Goal: Task Accomplishment & Management: Complete application form

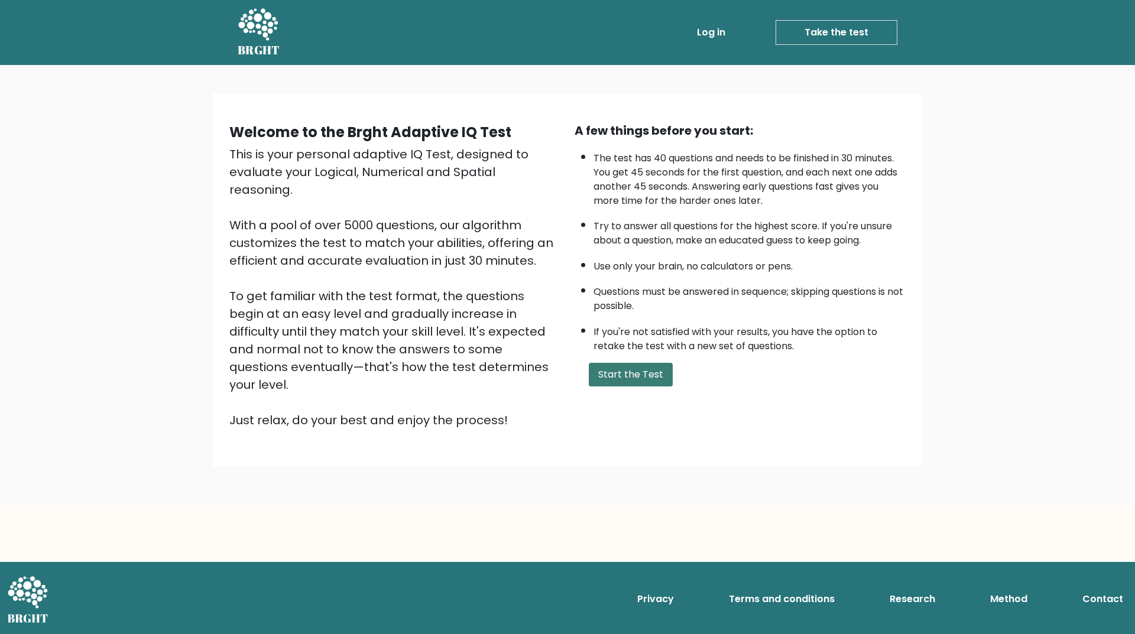
click at [637, 368] on button "Start the Test" at bounding box center [631, 375] width 84 height 24
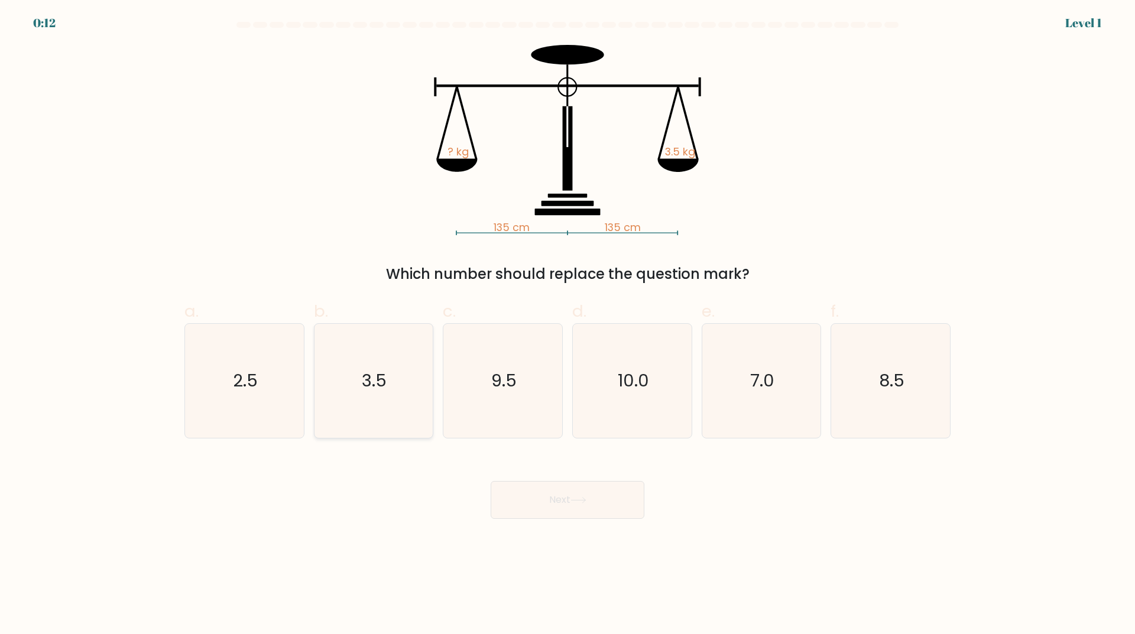
click at [390, 384] on icon "3.5" at bounding box center [373, 381] width 114 height 114
click at [567, 325] on input "b. 3.5" at bounding box center [567, 321] width 1 height 8
radio input "true"
click at [566, 502] on button "Next" at bounding box center [568, 500] width 154 height 38
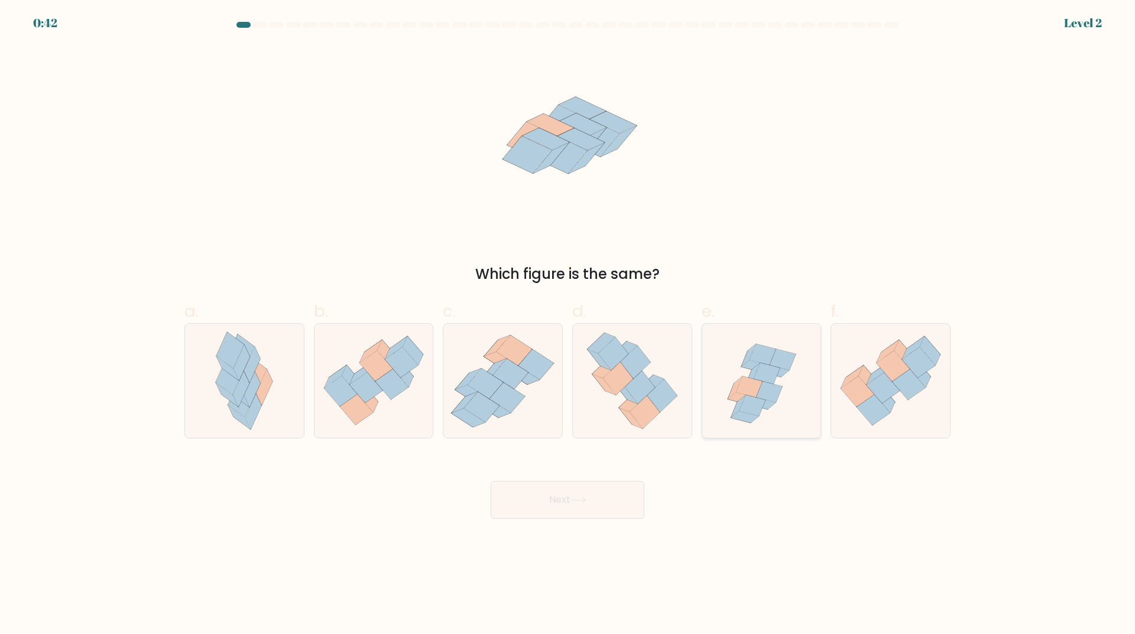
click at [793, 404] on icon at bounding box center [761, 381] width 119 height 114
click at [568, 325] on input "e." at bounding box center [567, 321] width 1 height 8
radio input "true"
click at [613, 496] on button "Next" at bounding box center [568, 500] width 154 height 38
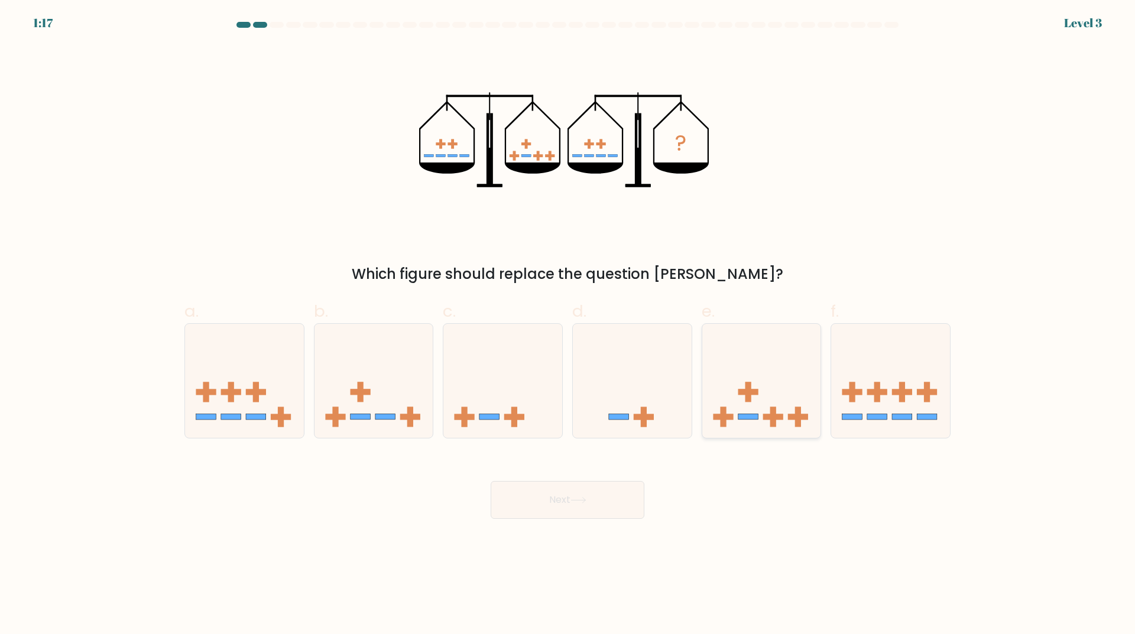
click at [777, 398] on icon at bounding box center [761, 381] width 119 height 98
click at [568, 325] on input "e." at bounding box center [567, 321] width 1 height 8
radio input "true"
click at [601, 496] on button "Next" at bounding box center [568, 500] width 154 height 38
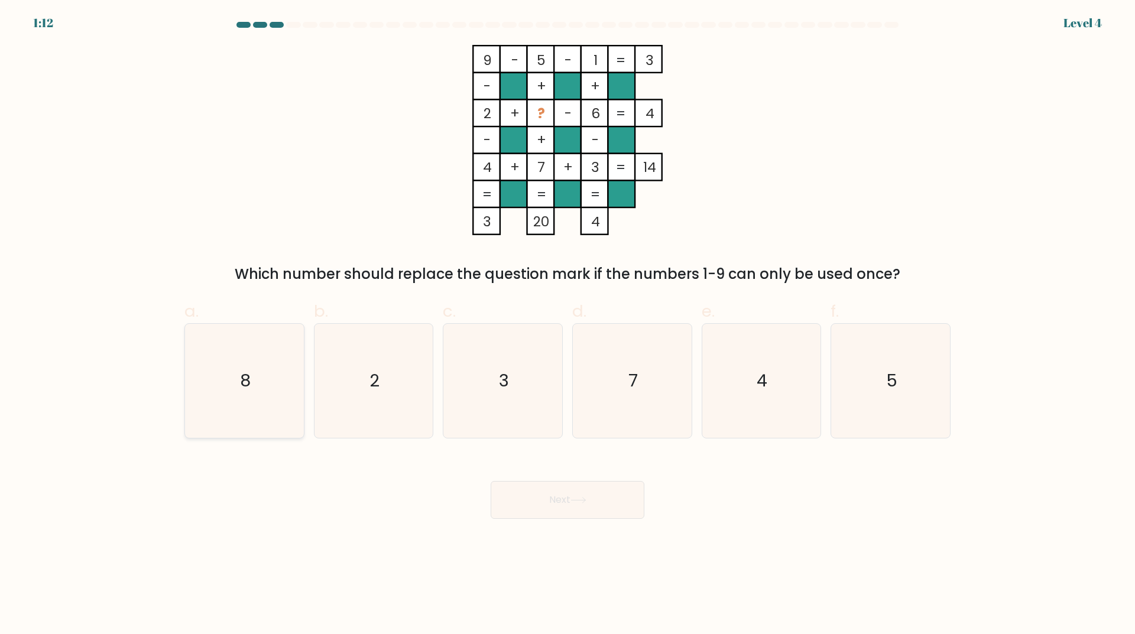
click at [218, 377] on icon "8" at bounding box center [244, 381] width 114 height 114
click at [567, 325] on input "a. 8" at bounding box center [567, 321] width 1 height 8
radio input "true"
click at [569, 499] on button "Next" at bounding box center [568, 500] width 154 height 38
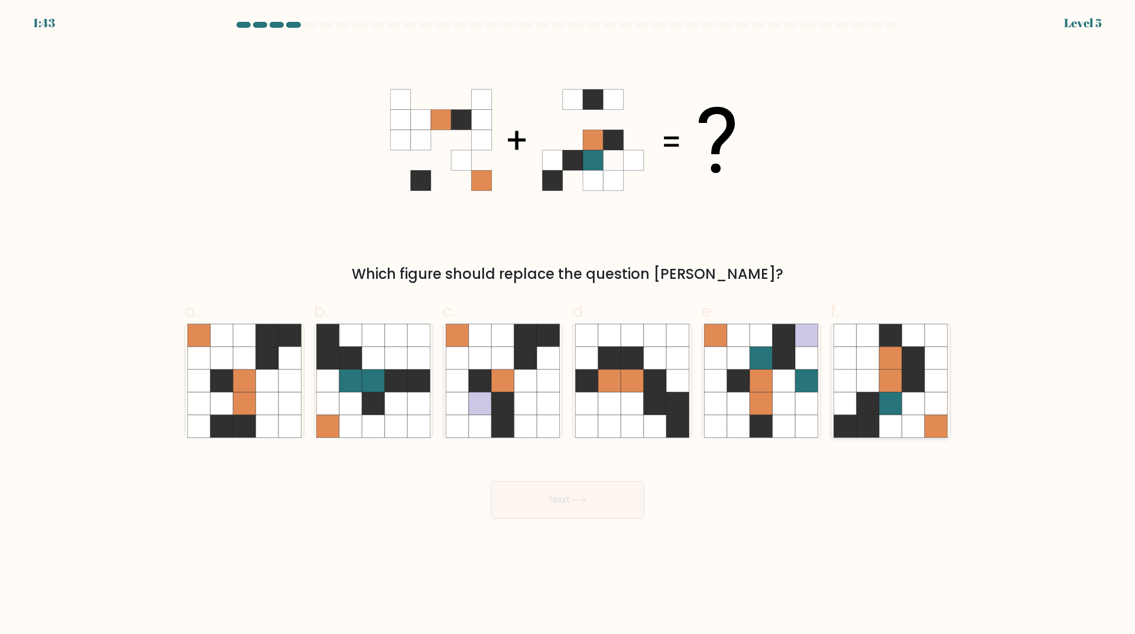
click at [894, 407] on icon at bounding box center [890, 403] width 22 height 22
click at [568, 325] on input "f." at bounding box center [567, 321] width 1 height 8
radio input "true"
click at [603, 497] on button "Next" at bounding box center [568, 500] width 154 height 38
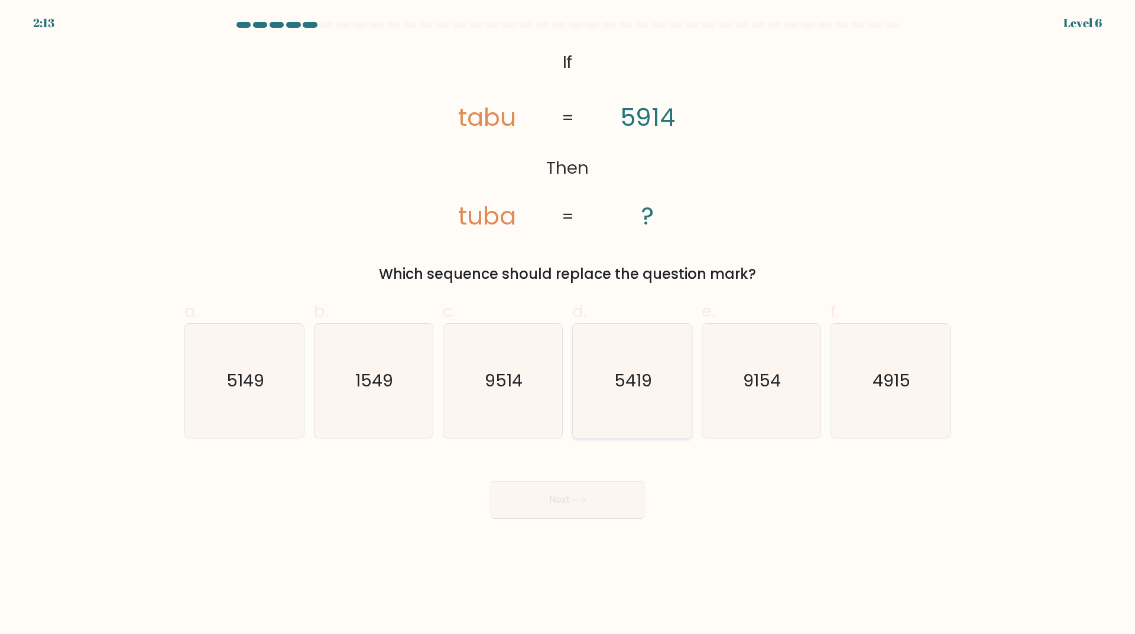
click at [619, 413] on icon "5419" at bounding box center [632, 381] width 114 height 114
click at [568, 325] on input "d. 5419" at bounding box center [567, 321] width 1 height 8
radio input "true"
click at [579, 502] on icon at bounding box center [578, 500] width 16 height 7
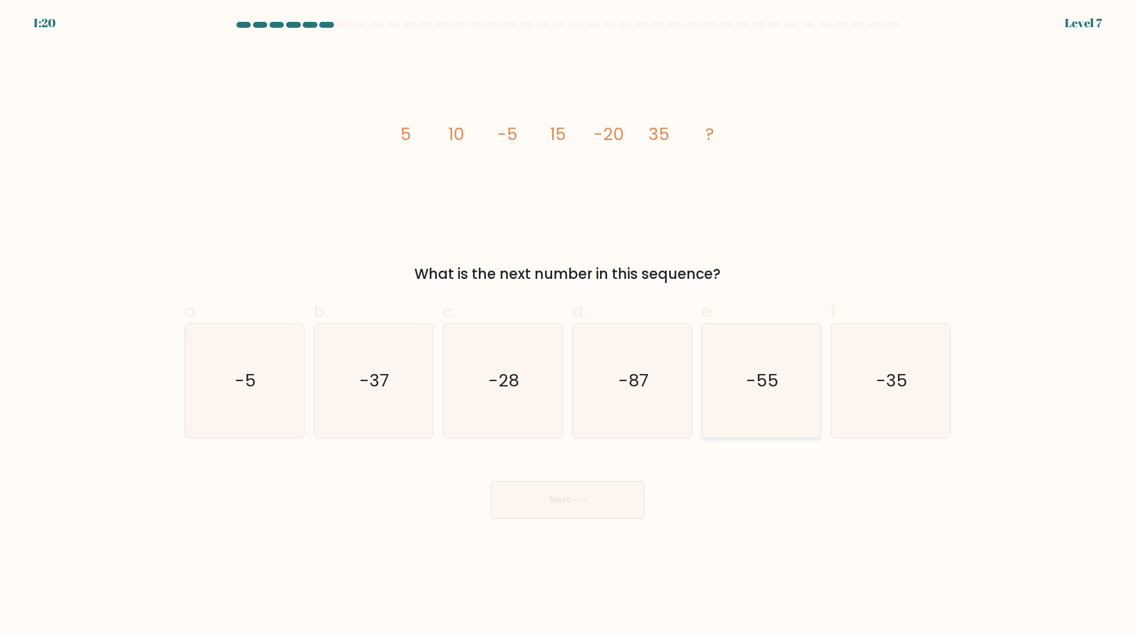
click at [744, 403] on icon "-55" at bounding box center [761, 381] width 114 height 114
click at [568, 325] on input "e. -55" at bounding box center [567, 321] width 1 height 8
radio input "true"
click at [598, 497] on button "Next" at bounding box center [568, 500] width 154 height 38
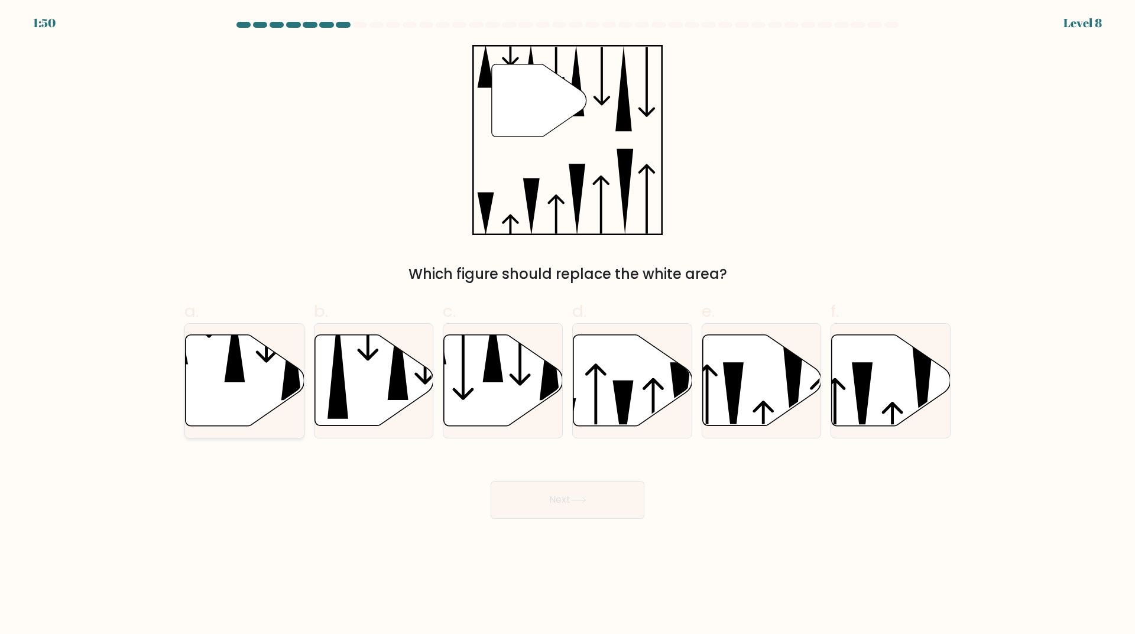
click at [282, 379] on icon at bounding box center [245, 380] width 119 height 91
click at [567, 325] on input "a." at bounding box center [567, 321] width 1 height 8
radio input "true"
click at [614, 487] on button "Next" at bounding box center [568, 500] width 154 height 38
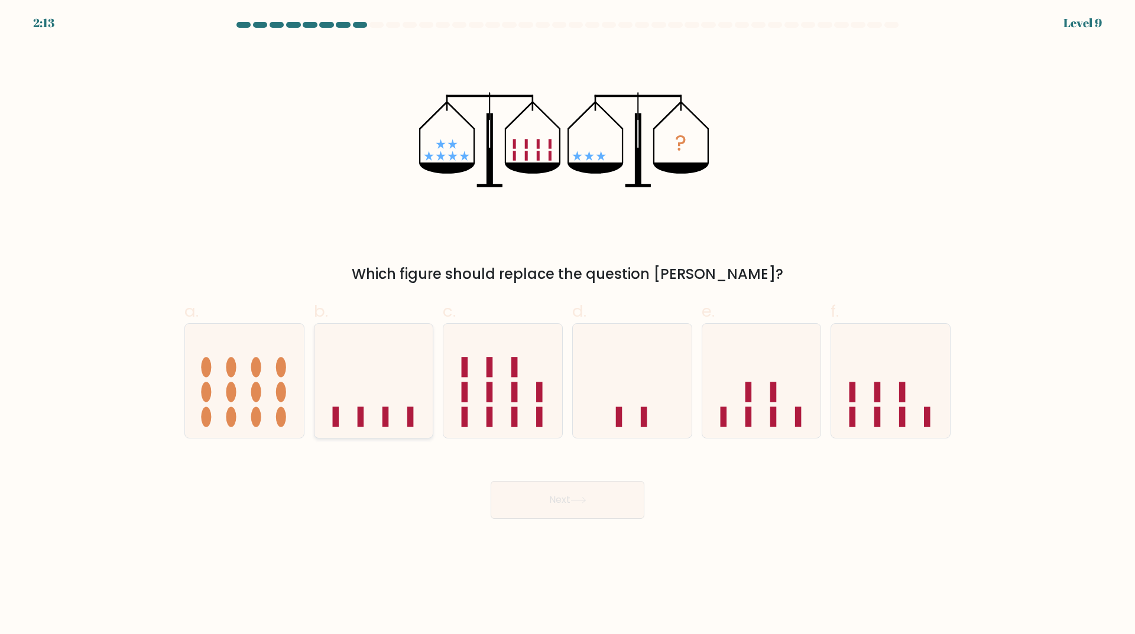
click at [392, 383] on icon at bounding box center [373, 381] width 119 height 98
click at [567, 325] on input "b." at bounding box center [567, 321] width 1 height 8
radio input "true"
click at [581, 496] on button "Next" at bounding box center [568, 500] width 154 height 38
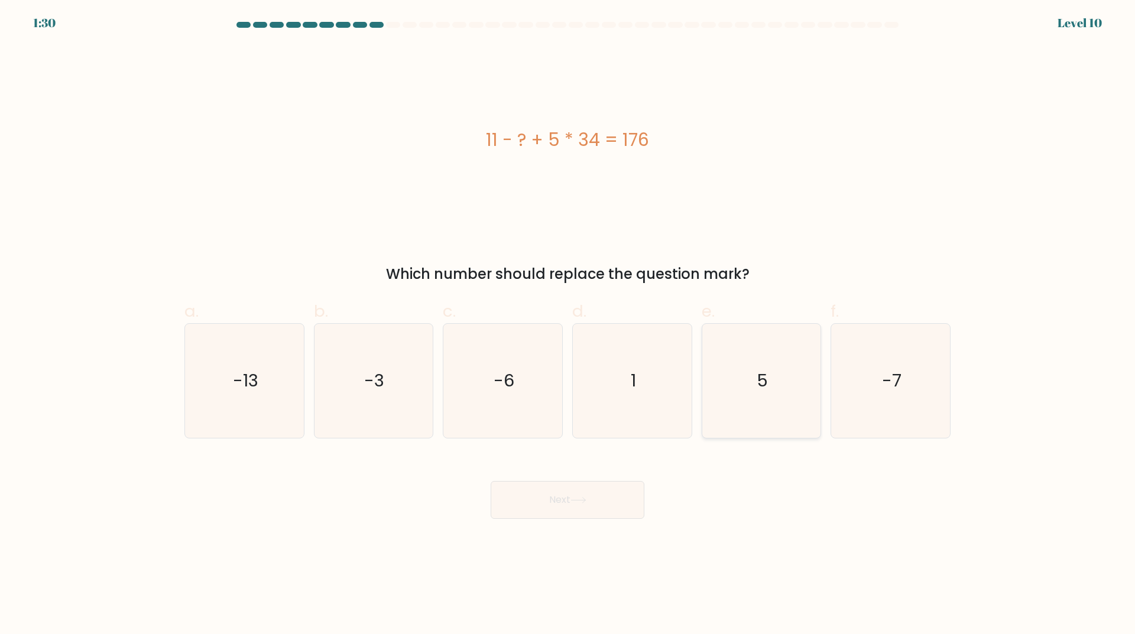
click at [767, 401] on icon "5" at bounding box center [761, 381] width 114 height 114
click at [568, 325] on input "e. 5" at bounding box center [567, 321] width 1 height 8
radio input "true"
click at [584, 512] on button "Next" at bounding box center [568, 500] width 154 height 38
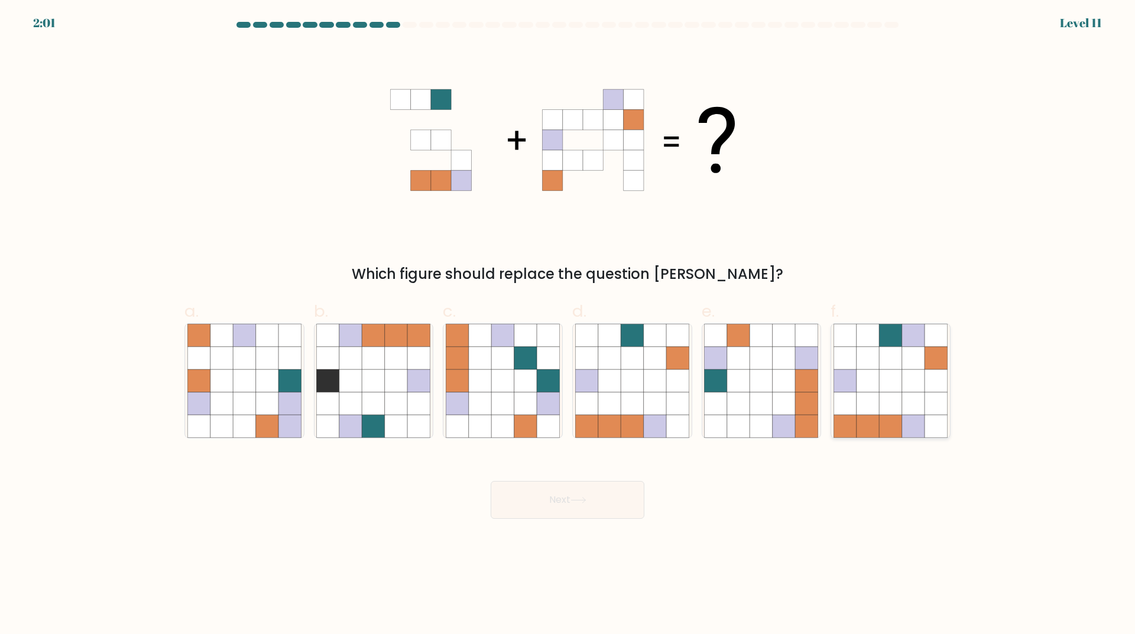
click at [894, 357] on icon at bounding box center [890, 358] width 22 height 22
click at [568, 325] on input "f." at bounding box center [567, 321] width 1 height 8
radio input "true"
click at [611, 499] on button "Next" at bounding box center [568, 500] width 154 height 38
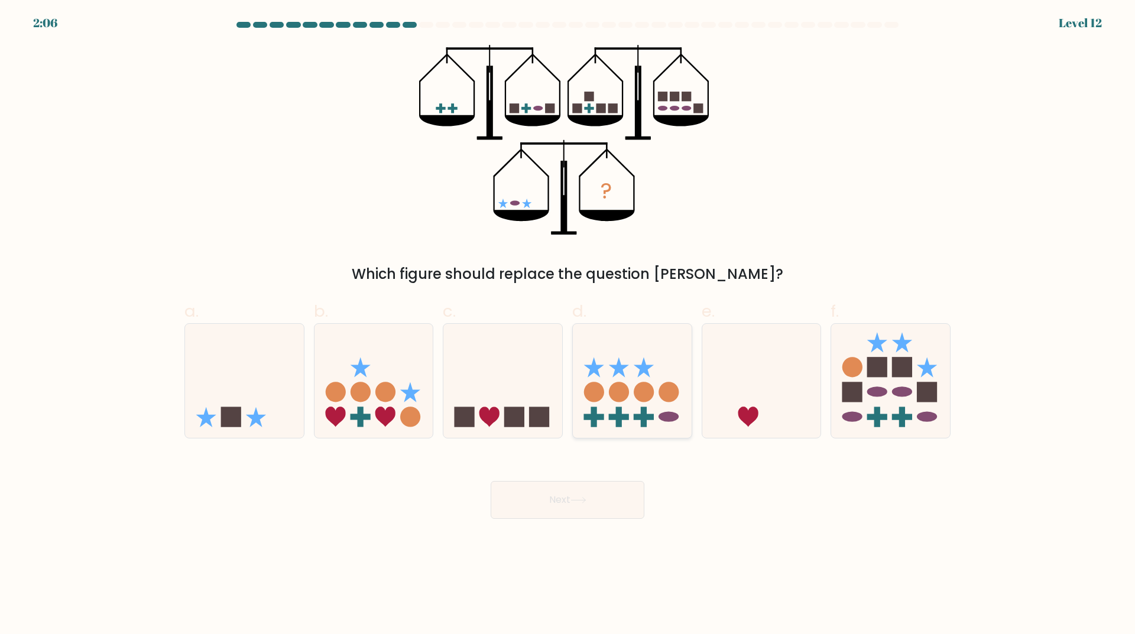
click at [620, 393] on circle at bounding box center [619, 392] width 20 height 20
click at [568, 325] on input "d." at bounding box center [567, 321] width 1 height 8
radio input "true"
click at [469, 389] on icon at bounding box center [502, 381] width 119 height 98
click at [567, 325] on input "c." at bounding box center [567, 321] width 1 height 8
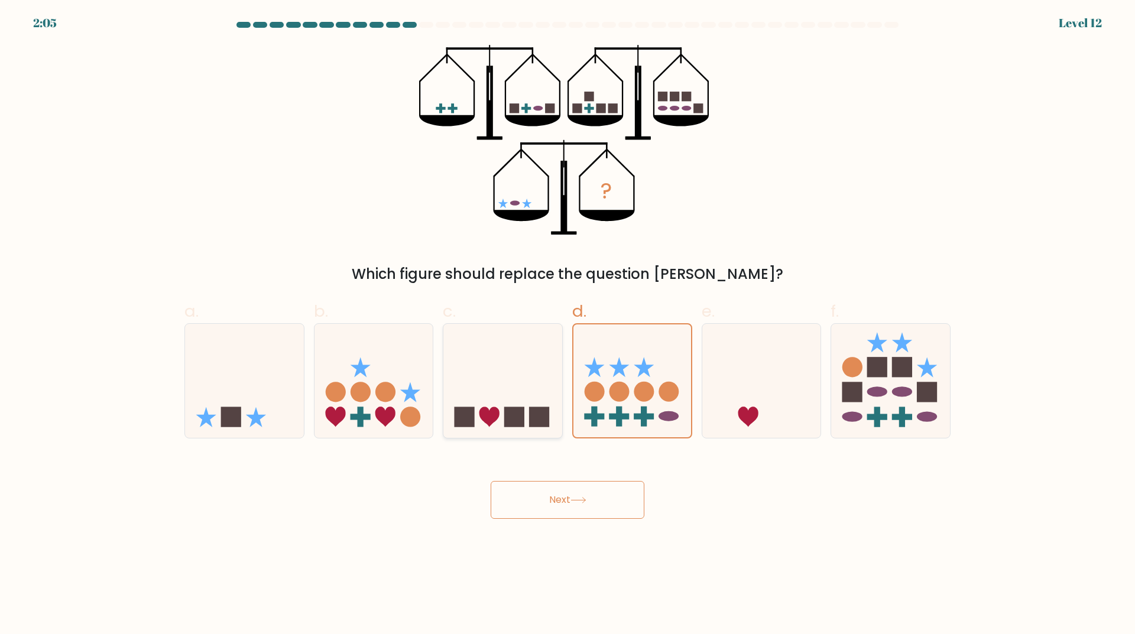
radio input "true"
click at [615, 415] on rect at bounding box center [619, 417] width 20 height 6
click at [568, 325] on input "d." at bounding box center [567, 321] width 1 height 8
radio input "true"
click at [228, 394] on icon at bounding box center [244, 381] width 119 height 98
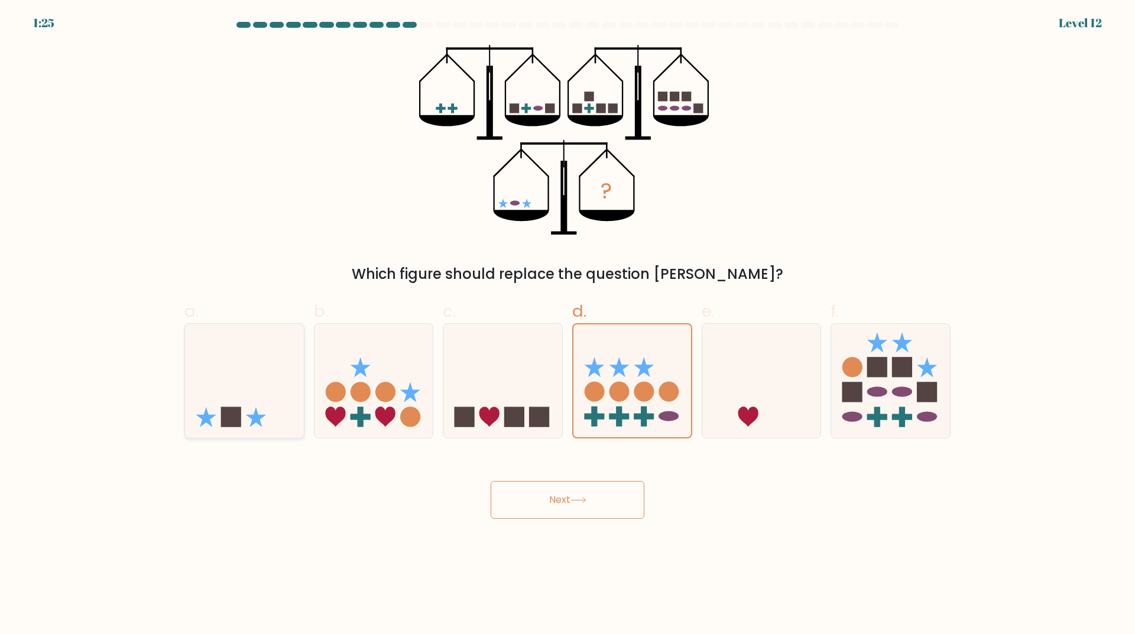
click at [567, 325] on input "a." at bounding box center [567, 321] width 1 height 8
radio input "true"
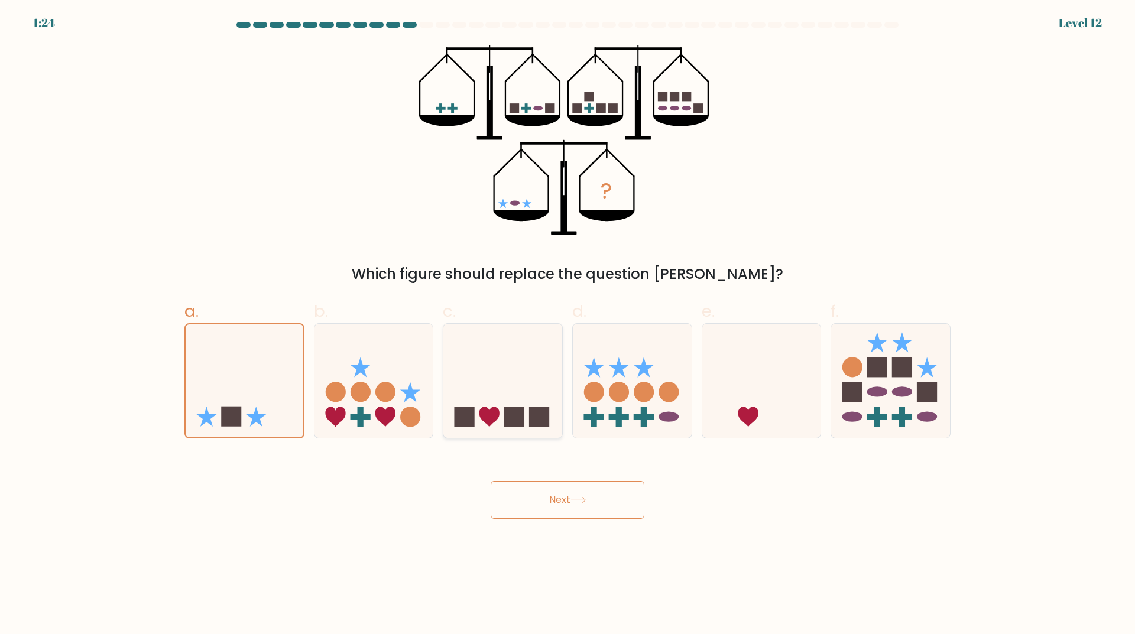
click at [509, 407] on rect at bounding box center [514, 417] width 20 height 20
click at [567, 325] on input "c." at bounding box center [567, 321] width 1 height 8
radio input "true"
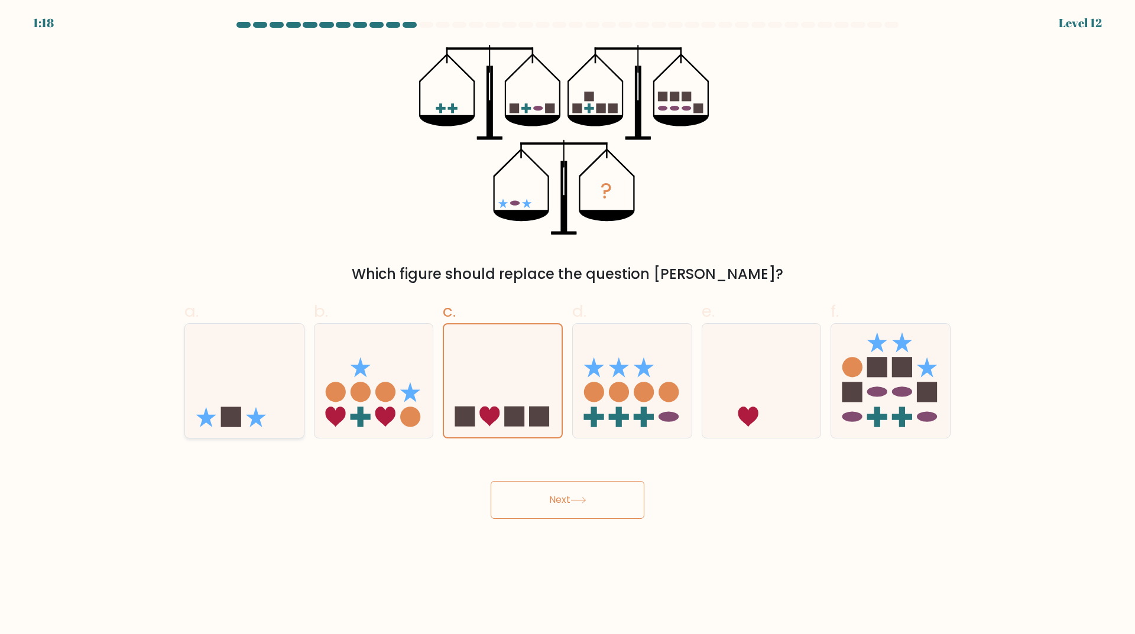
click at [254, 400] on icon at bounding box center [244, 381] width 119 height 98
click at [567, 325] on input "a." at bounding box center [567, 321] width 1 height 8
radio input "true"
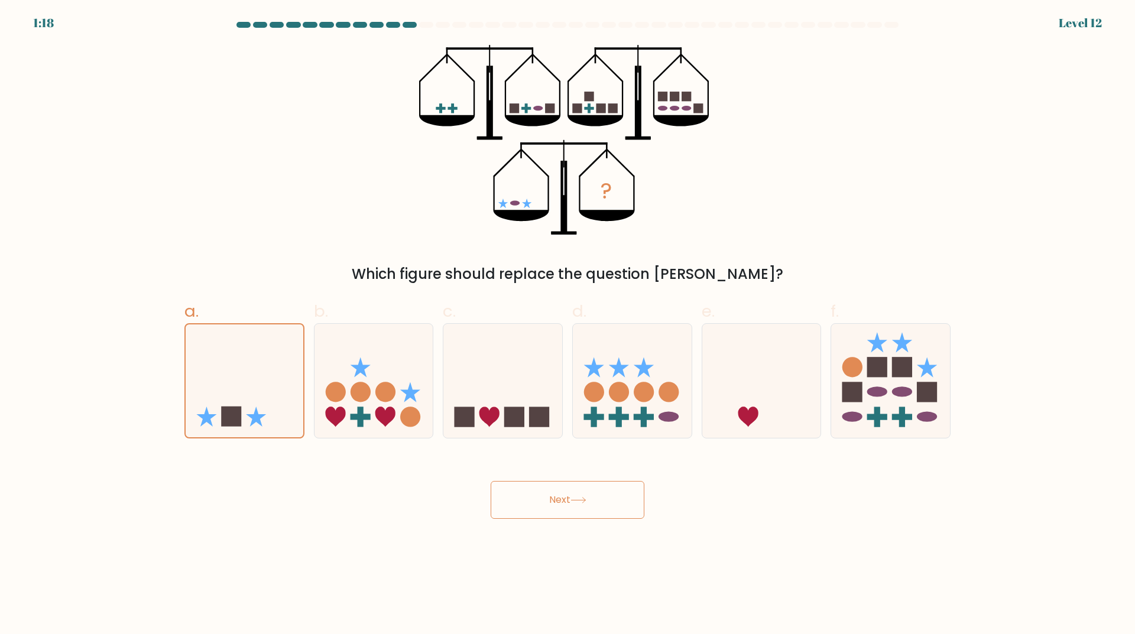
click at [598, 498] on button "Next" at bounding box center [568, 500] width 154 height 38
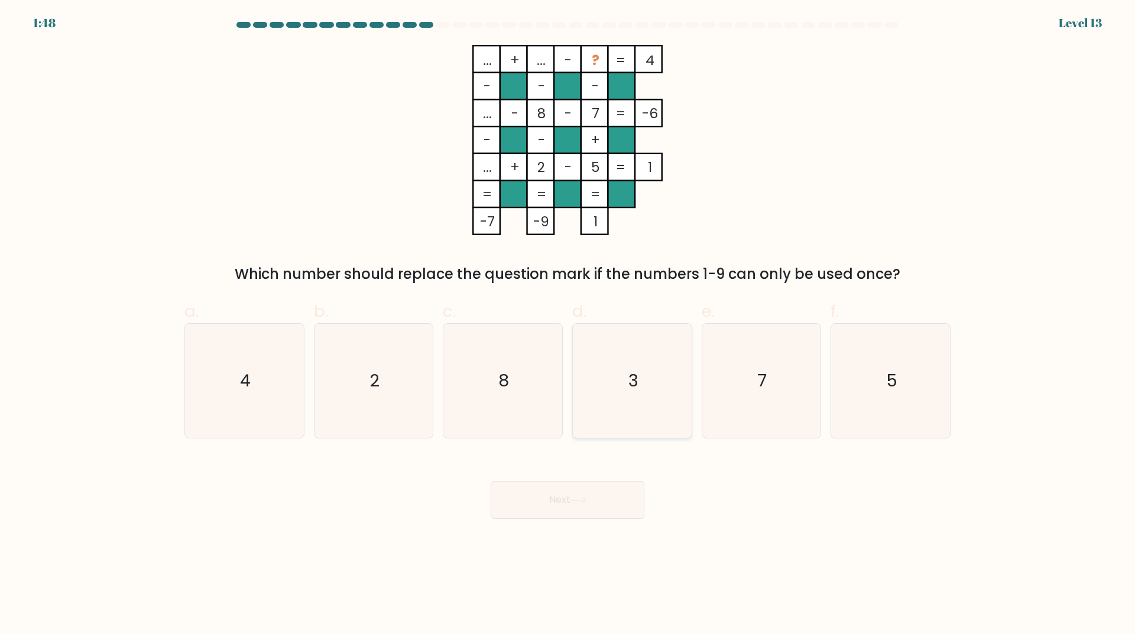
click at [635, 391] on text "3" at bounding box center [633, 381] width 10 height 24
click at [568, 325] on input "d. 3" at bounding box center [567, 321] width 1 height 8
radio input "true"
click at [614, 499] on button "Next" at bounding box center [568, 500] width 154 height 38
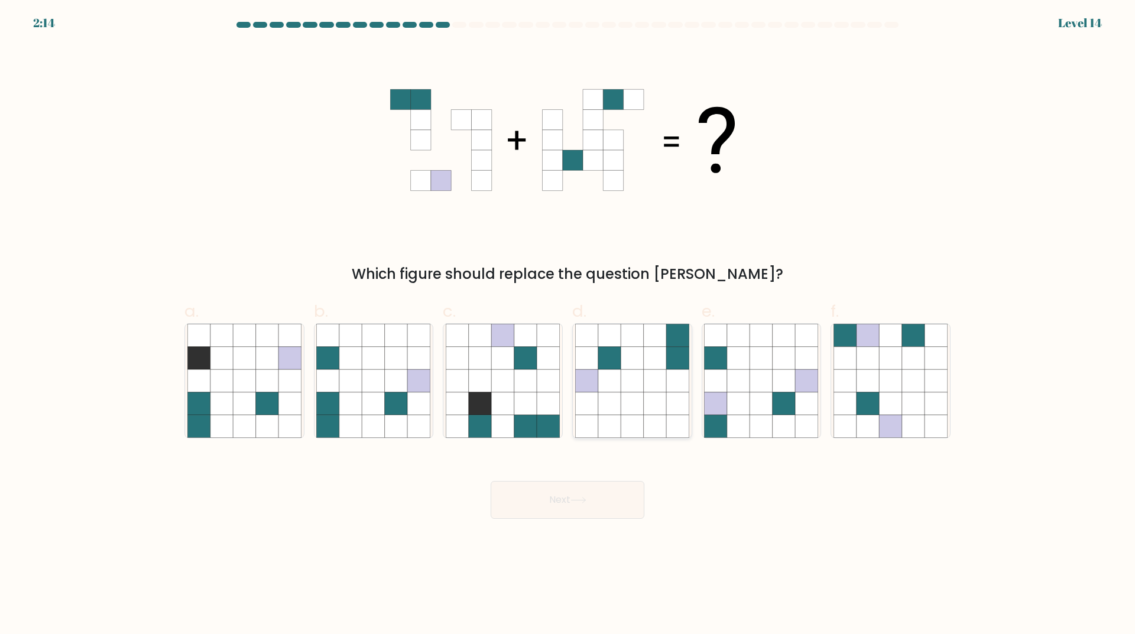
click at [630, 385] on icon at bounding box center [632, 380] width 22 height 22
click at [568, 325] on input "d." at bounding box center [567, 321] width 1 height 8
radio input "true"
click at [539, 508] on button "Next" at bounding box center [568, 500] width 154 height 38
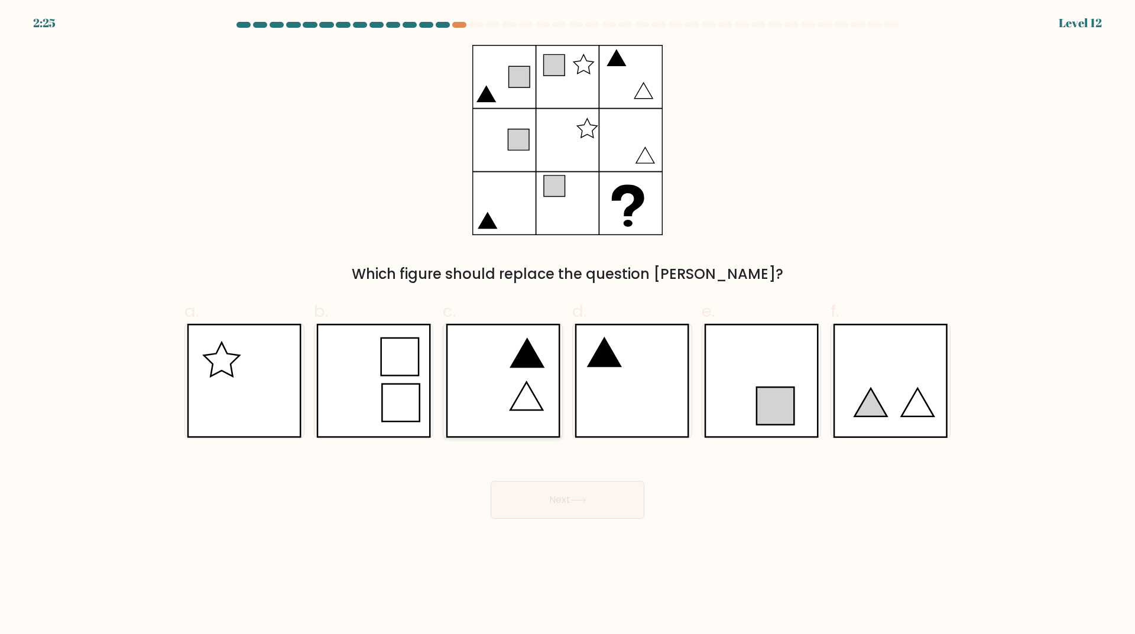
click at [529, 386] on icon at bounding box center [526, 396] width 33 height 28
click at [567, 325] on input "c." at bounding box center [567, 321] width 1 height 8
radio input "true"
click at [574, 509] on button "Next" at bounding box center [568, 500] width 154 height 38
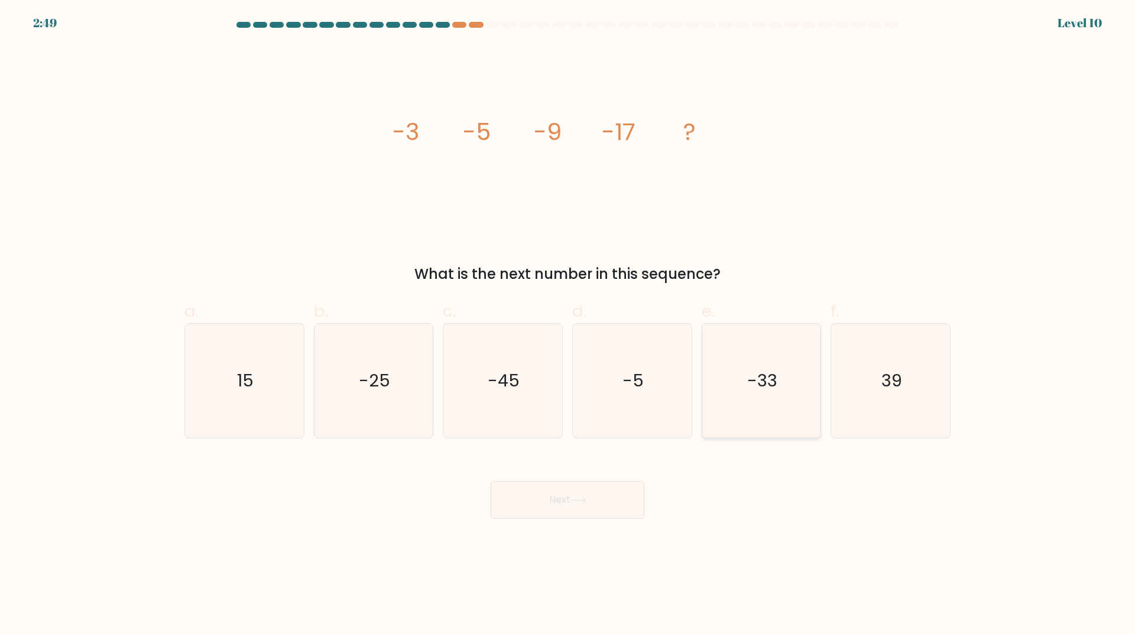
click at [744, 391] on icon "-33" at bounding box center [761, 381] width 114 height 114
click at [568, 325] on input "e. -33" at bounding box center [567, 321] width 1 height 8
radio input "true"
click at [573, 498] on icon at bounding box center [578, 500] width 16 height 7
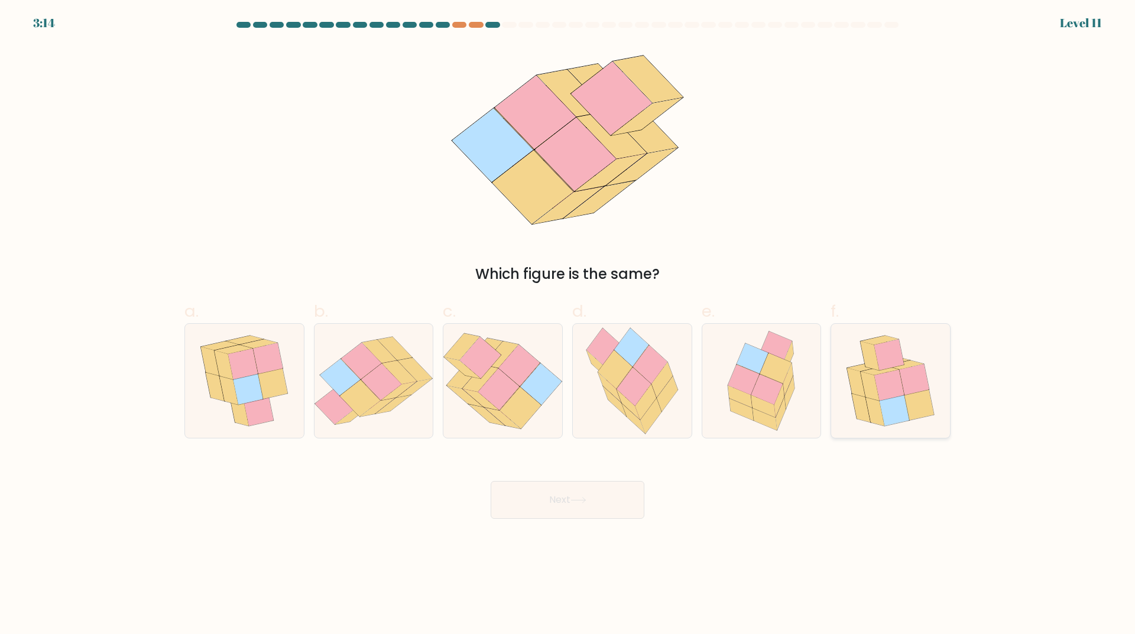
click at [926, 366] on icon at bounding box center [890, 381] width 106 height 114
click at [568, 325] on input "f." at bounding box center [567, 321] width 1 height 8
radio input "true"
click at [602, 509] on button "Next" at bounding box center [568, 500] width 154 height 38
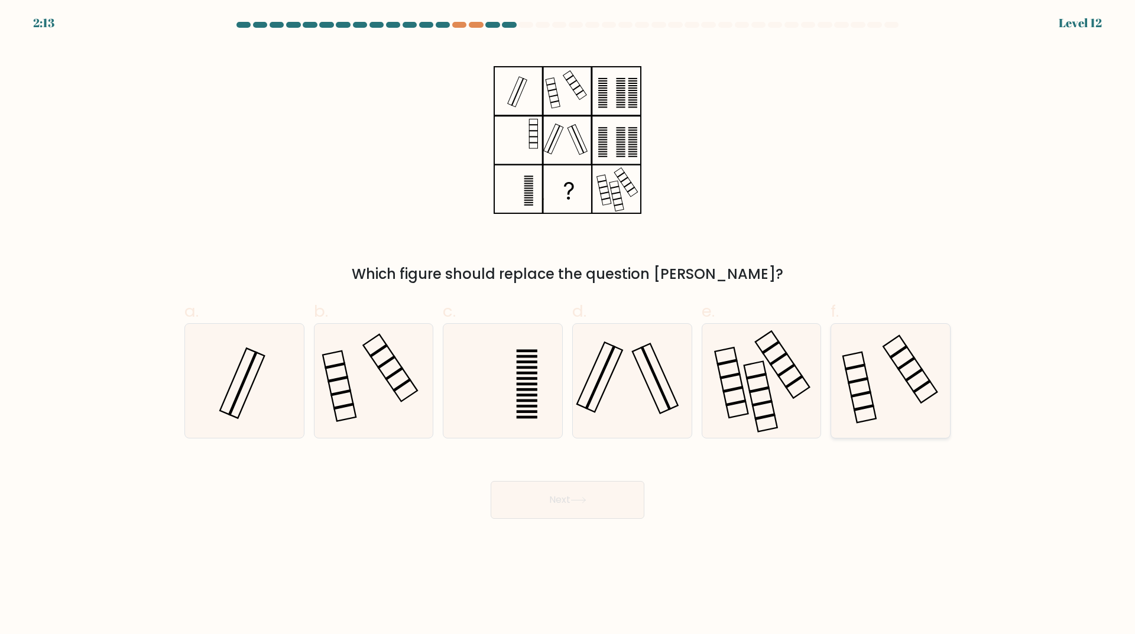
click at [877, 400] on icon at bounding box center [890, 381] width 114 height 114
click at [568, 325] on input "f." at bounding box center [567, 321] width 1 height 8
radio input "true"
click at [619, 493] on button "Next" at bounding box center [568, 500] width 154 height 38
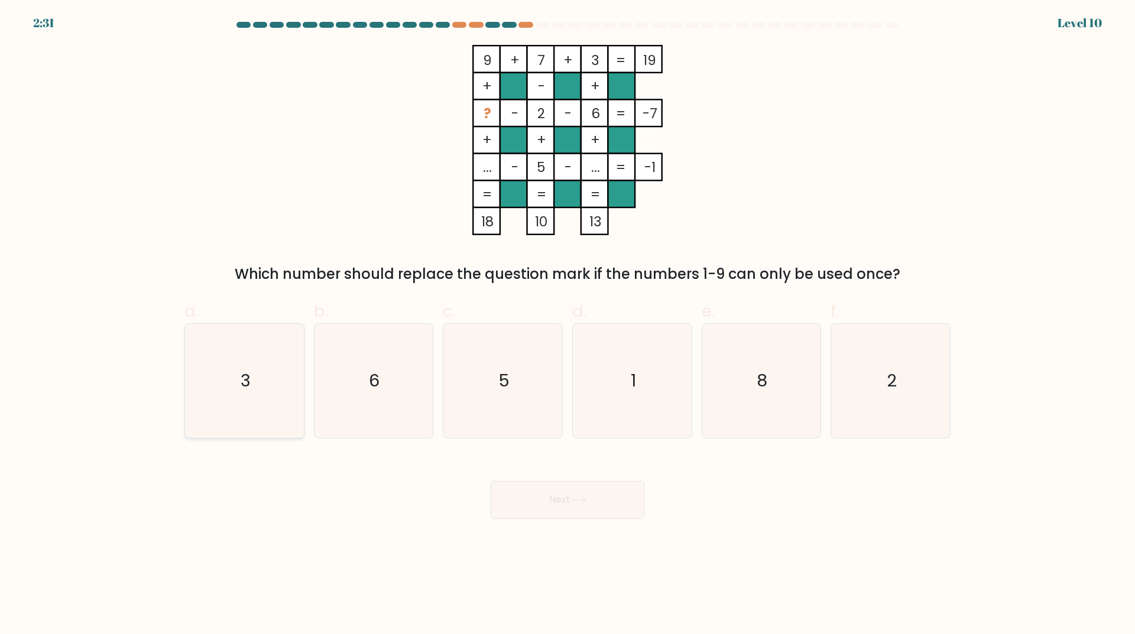
click at [282, 375] on icon "3" at bounding box center [244, 381] width 114 height 114
click at [567, 325] on input "a. 3" at bounding box center [567, 321] width 1 height 8
radio input "true"
click at [745, 390] on icon "8" at bounding box center [761, 381] width 114 height 114
click at [568, 325] on input "e. 8" at bounding box center [567, 321] width 1 height 8
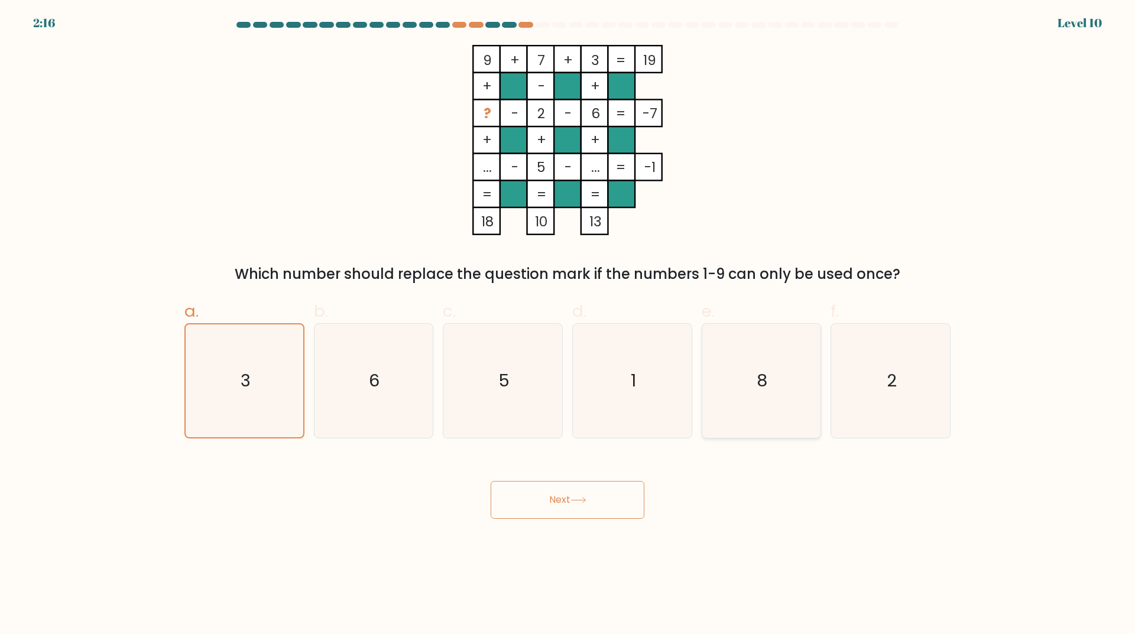
radio input "true"
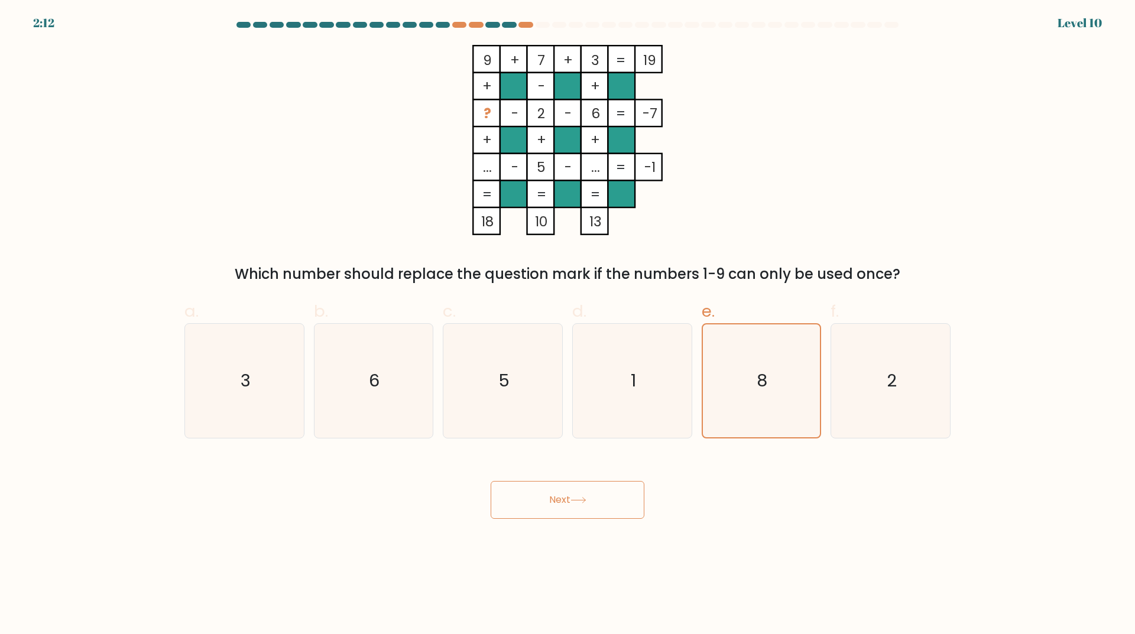
click at [593, 500] on button "Next" at bounding box center [568, 500] width 154 height 38
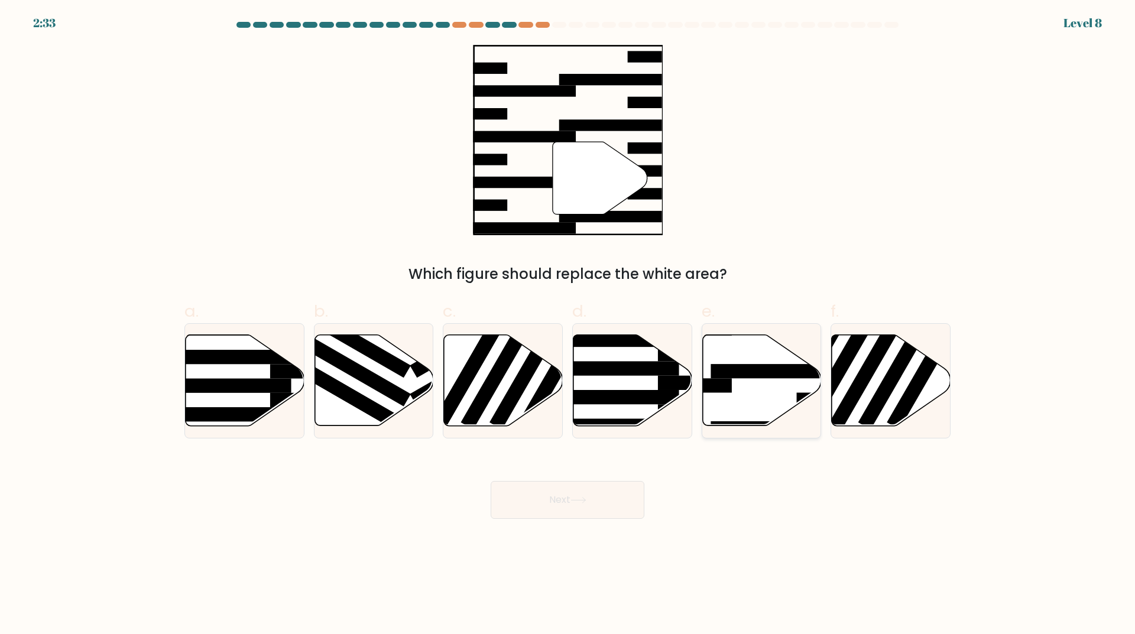
click at [751, 396] on icon at bounding box center [761, 380] width 119 height 91
click at [568, 325] on input "e." at bounding box center [567, 321] width 1 height 8
radio input "true"
click at [589, 495] on button "Next" at bounding box center [568, 500] width 154 height 38
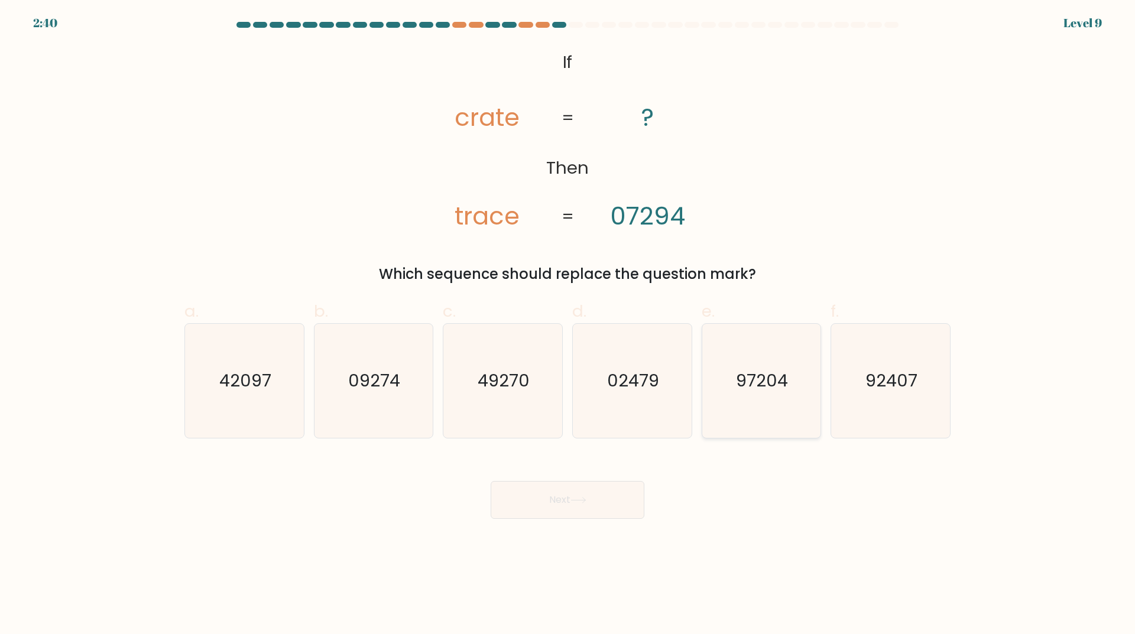
drag, startPoint x: 758, startPoint y: 400, endPoint x: 722, endPoint y: 432, distance: 48.2
click at [759, 400] on icon "97204" at bounding box center [761, 381] width 114 height 114
click at [568, 325] on input "e. 97204" at bounding box center [567, 321] width 1 height 8
radio input "true"
click at [568, 507] on button "Next" at bounding box center [568, 500] width 154 height 38
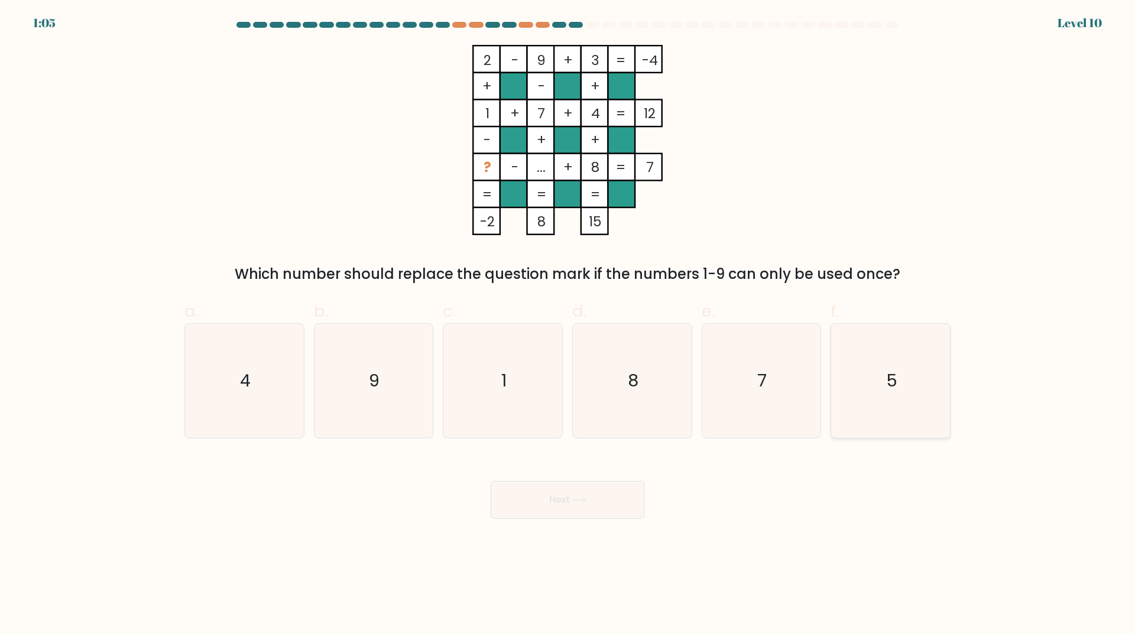
click at [875, 365] on icon "5" at bounding box center [890, 381] width 114 height 114
click at [568, 325] on input "f. 5" at bounding box center [567, 321] width 1 height 8
radio input "true"
click at [627, 489] on button "Next" at bounding box center [568, 500] width 154 height 38
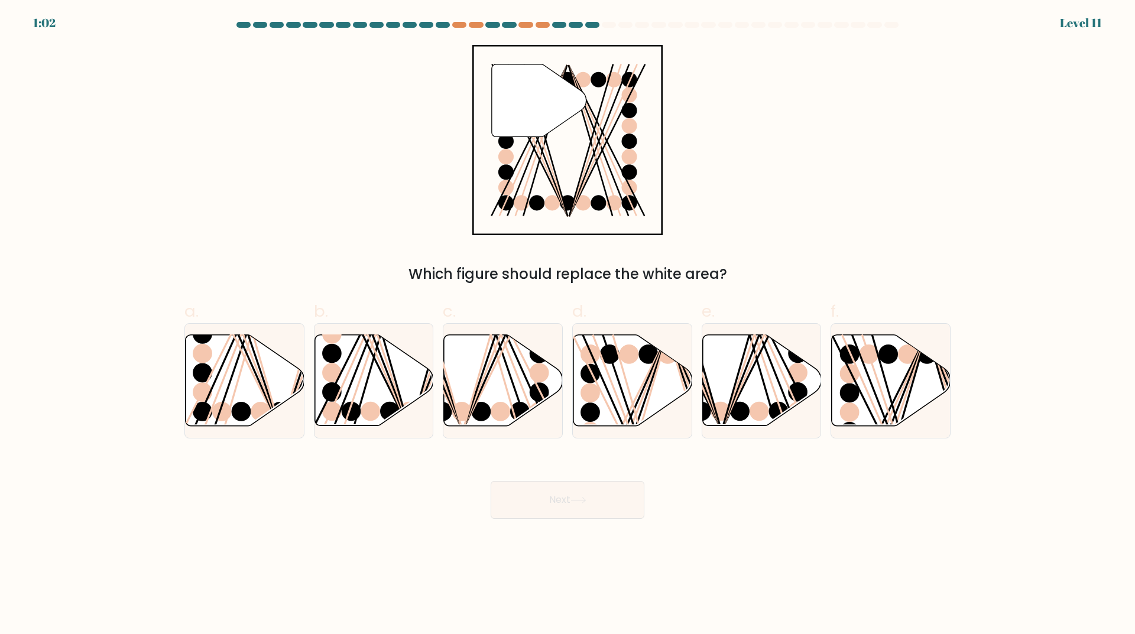
click at [582, 493] on button "Next" at bounding box center [568, 500] width 154 height 38
click at [610, 465] on div "Next" at bounding box center [567, 486] width 780 height 66
click at [651, 406] on icon at bounding box center [632, 380] width 119 height 91
click at [568, 325] on input "d." at bounding box center [567, 321] width 1 height 8
radio input "true"
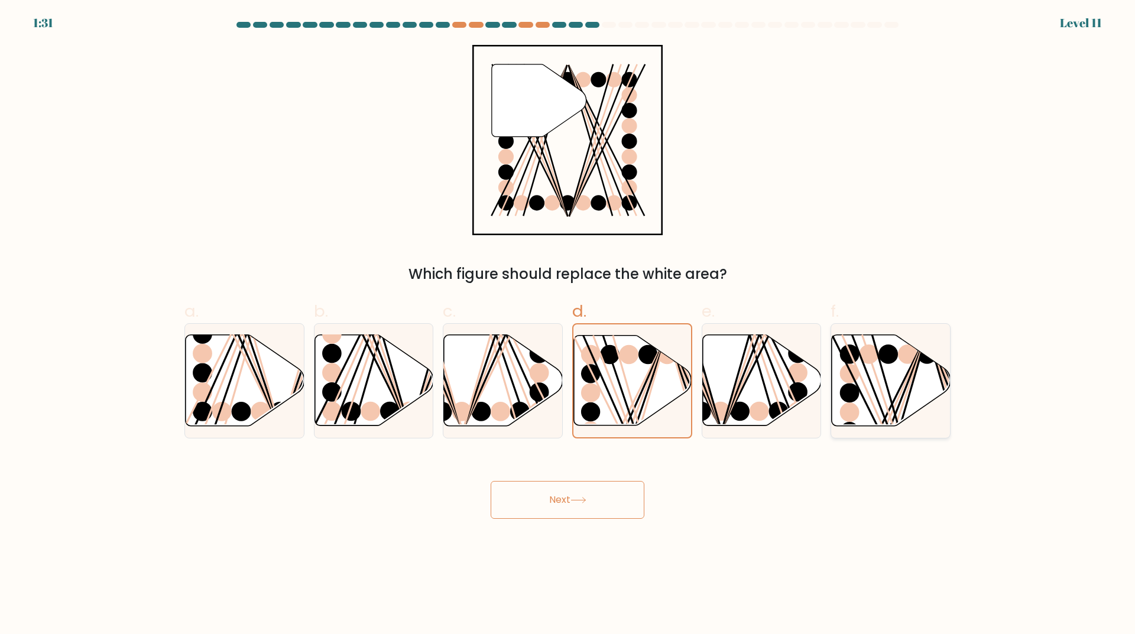
click at [842, 412] on circle at bounding box center [850, 413] width 20 height 20
click at [568, 325] on input "f." at bounding box center [567, 321] width 1 height 8
radio input "true"
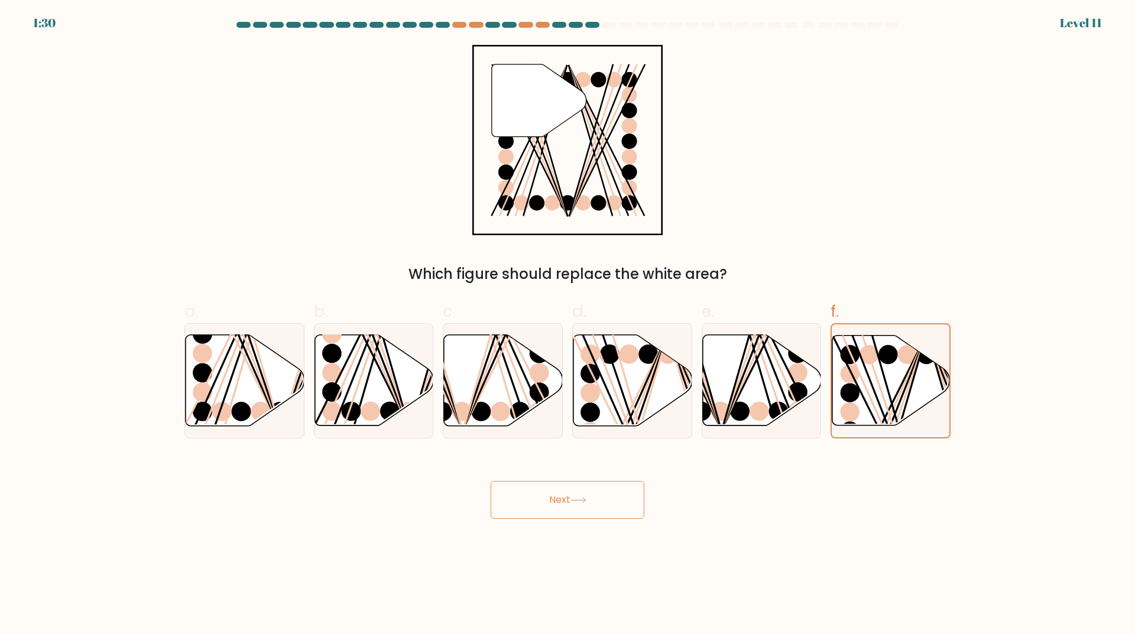
click at [600, 496] on button "Next" at bounding box center [568, 500] width 154 height 38
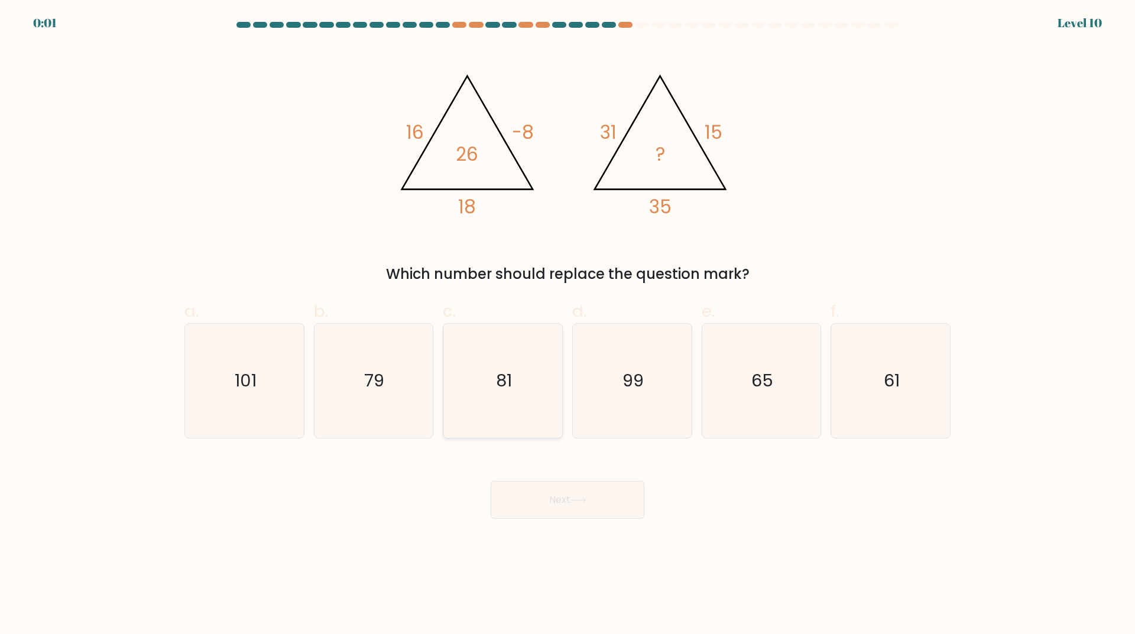
click at [558, 335] on icon "81" at bounding box center [503, 381] width 114 height 114
click at [567, 325] on input "c. 81" at bounding box center [567, 321] width 1 height 8
radio input "true"
click at [555, 493] on button "Next" at bounding box center [568, 500] width 154 height 38
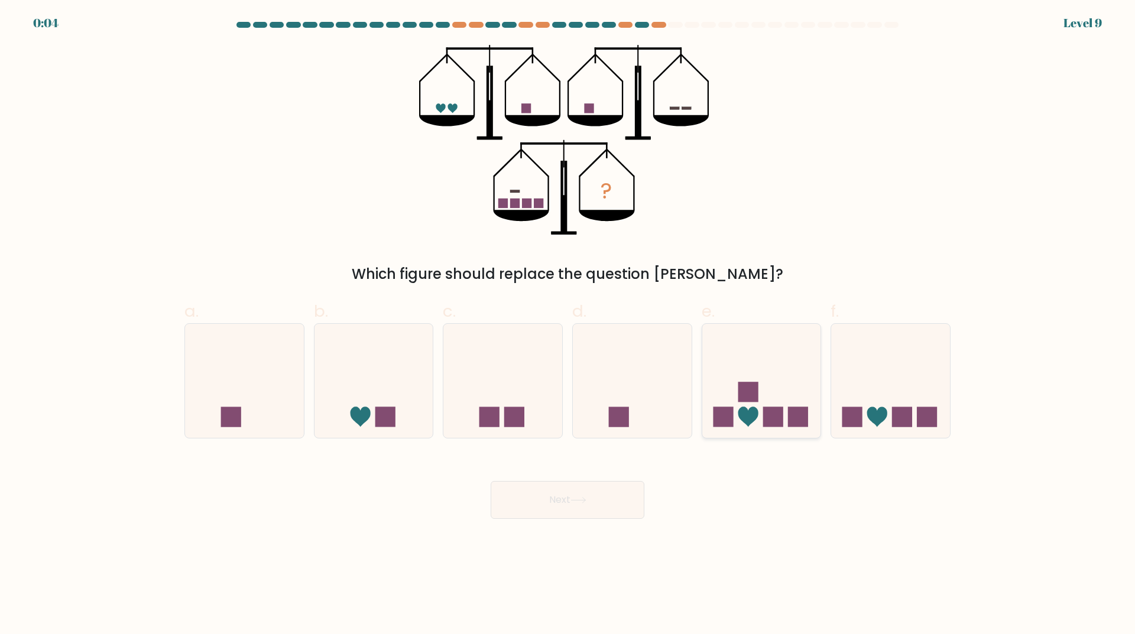
click at [752, 381] on icon at bounding box center [761, 381] width 119 height 98
click at [568, 325] on input "e." at bounding box center [567, 321] width 1 height 8
radio input "true"
click at [613, 493] on button "Next" at bounding box center [568, 500] width 154 height 38
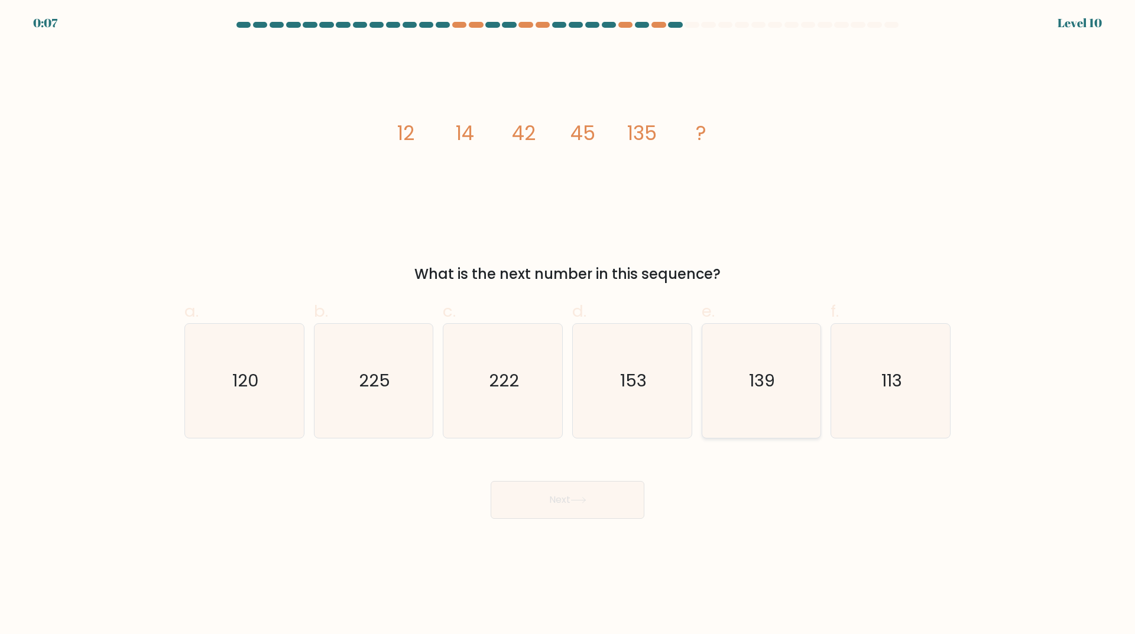
click at [736, 352] on icon "139" at bounding box center [761, 381] width 114 height 114
click at [568, 325] on input "e. 139" at bounding box center [567, 321] width 1 height 8
radio input "true"
click at [628, 504] on button "Next" at bounding box center [568, 500] width 154 height 38
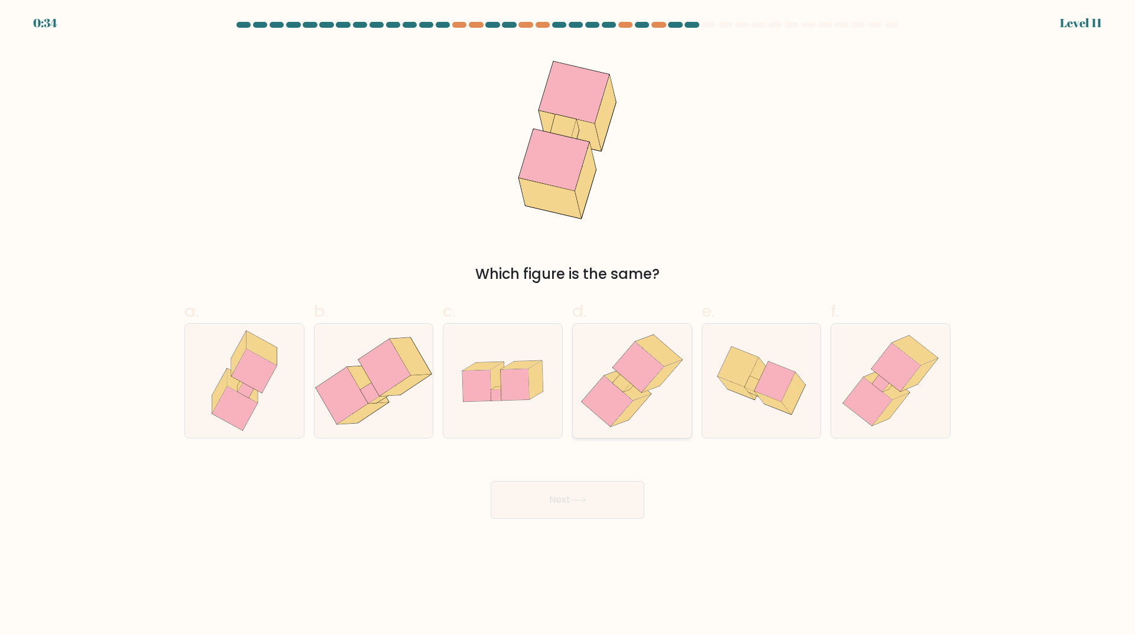
click at [629, 400] on icon at bounding box center [607, 402] width 51 height 51
click at [568, 325] on input "d." at bounding box center [567, 321] width 1 height 8
radio input "true"
click at [585, 494] on button "Next" at bounding box center [568, 500] width 154 height 38
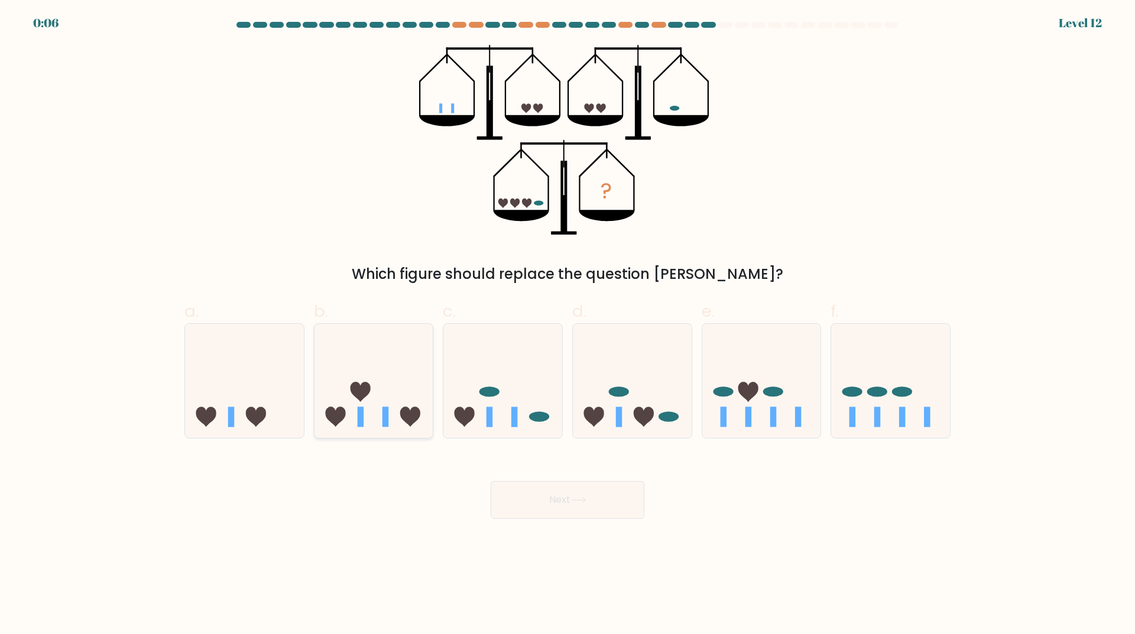
click at [417, 407] on icon at bounding box center [373, 381] width 119 height 98
click at [567, 325] on input "b." at bounding box center [567, 321] width 1 height 8
radio input "true"
click at [571, 487] on button "Next" at bounding box center [568, 500] width 154 height 38
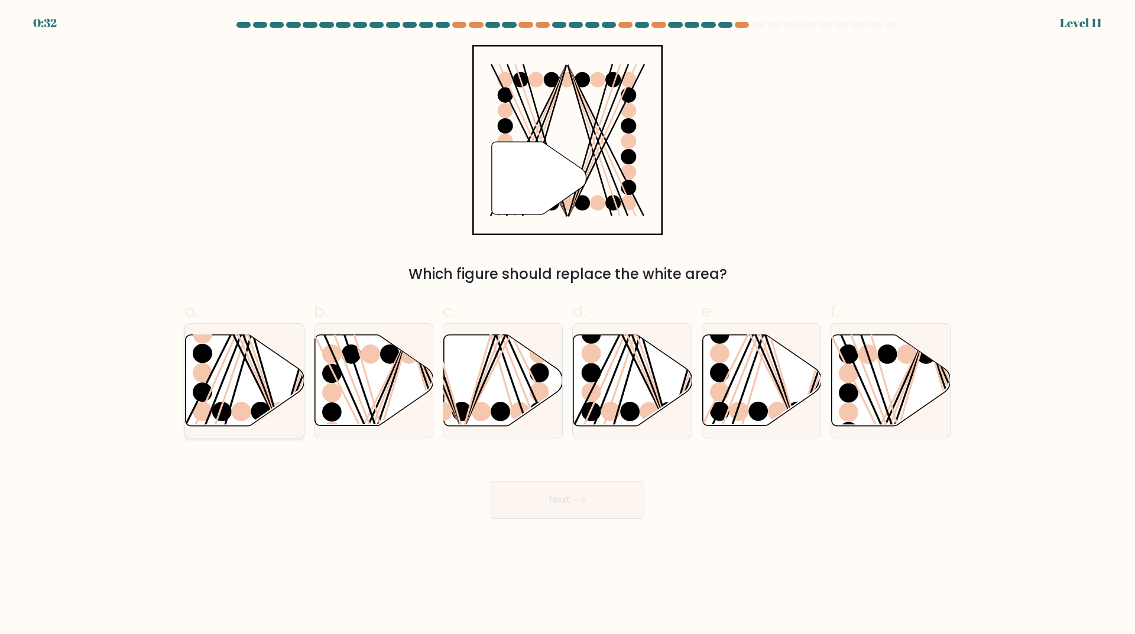
click at [280, 394] on icon at bounding box center [245, 380] width 119 height 91
click at [567, 325] on input "a." at bounding box center [567, 321] width 1 height 8
radio input "true"
click at [613, 504] on button "Next" at bounding box center [568, 500] width 154 height 38
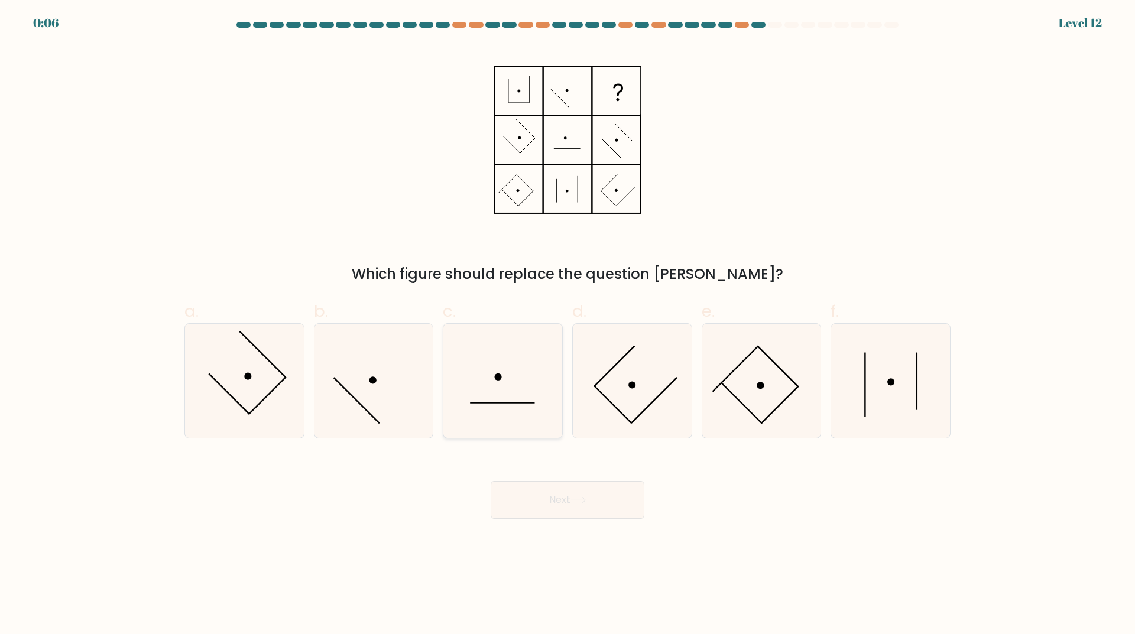
click at [538, 391] on icon at bounding box center [503, 381] width 114 height 114
click at [567, 325] on input "c." at bounding box center [567, 321] width 1 height 8
radio input "true"
click at [862, 406] on icon at bounding box center [890, 381] width 114 height 114
click at [568, 325] on input "f." at bounding box center [567, 321] width 1 height 8
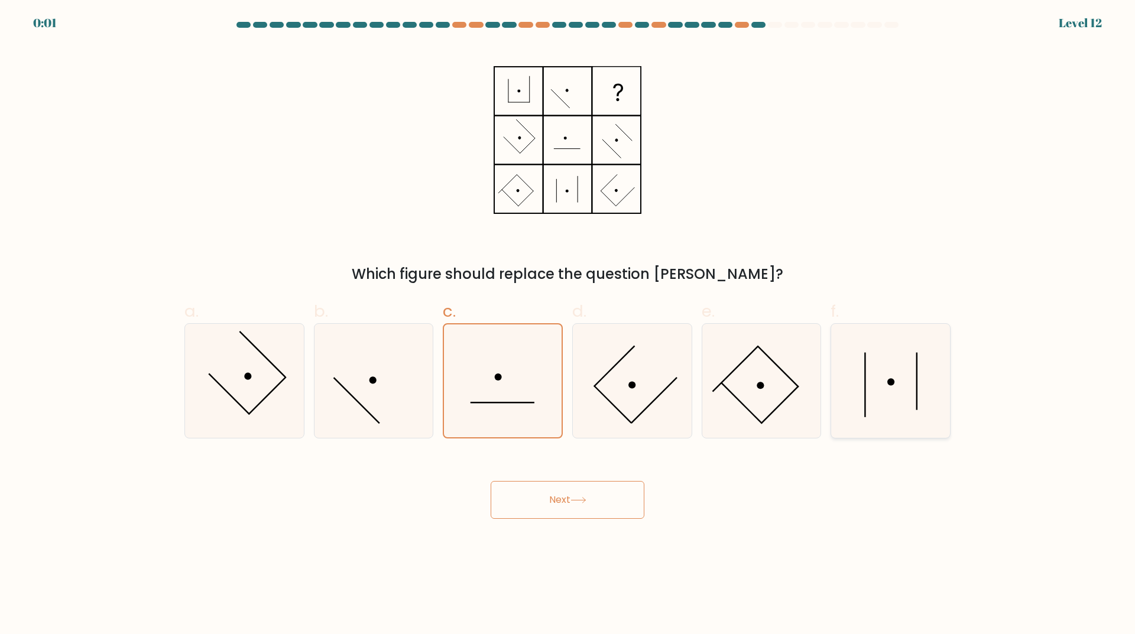
radio input "true"
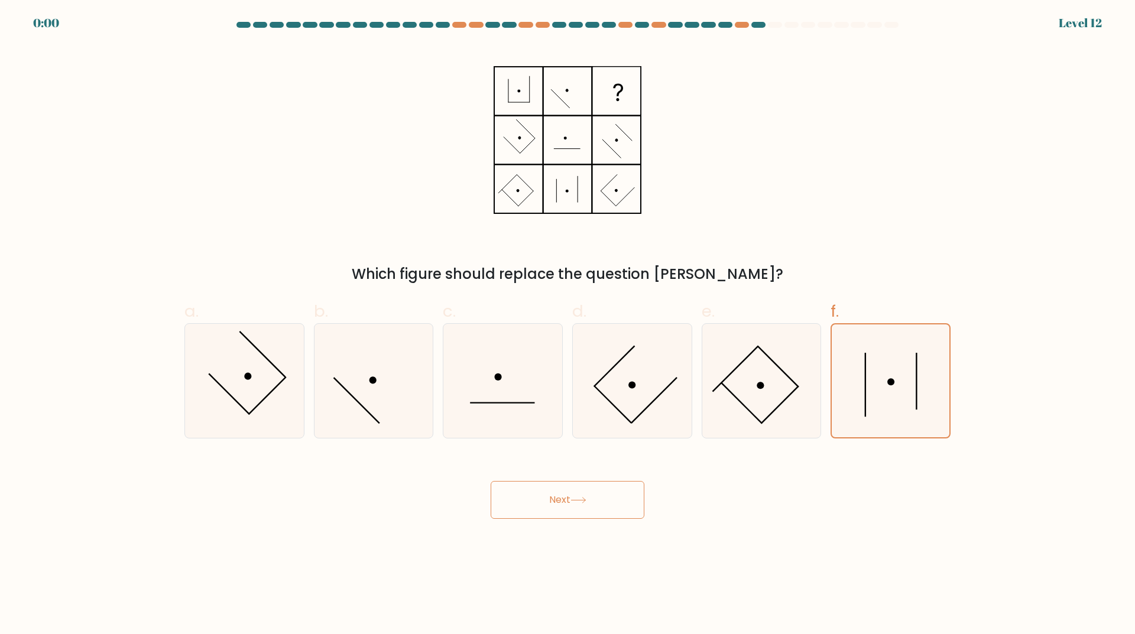
click at [598, 501] on button "Next" at bounding box center [568, 500] width 154 height 38
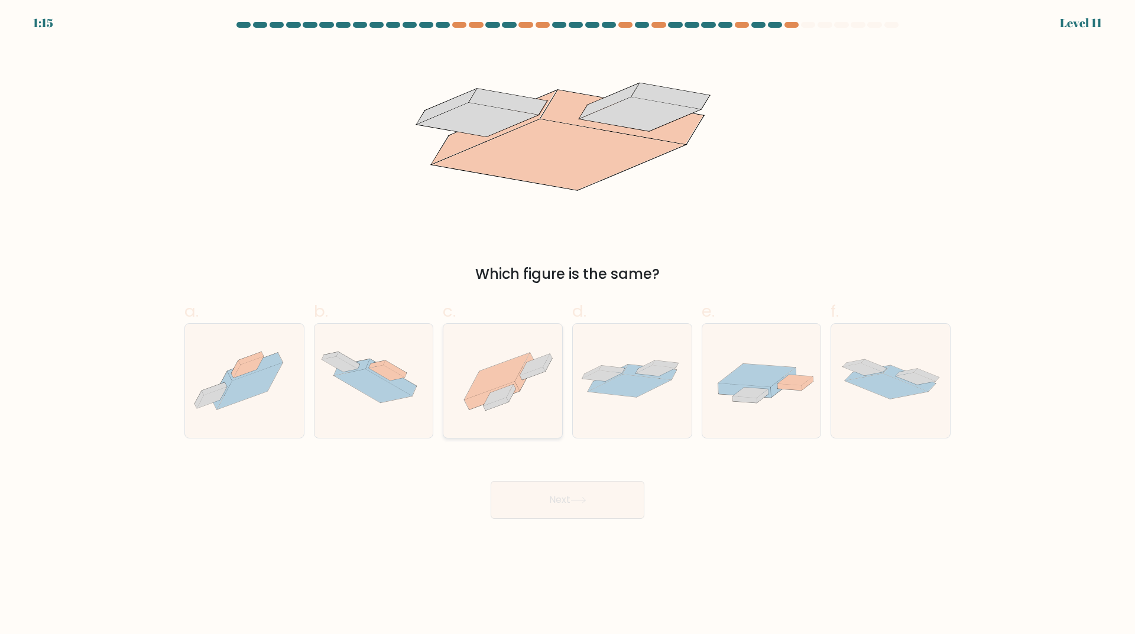
click at [488, 407] on icon at bounding box center [495, 404] width 25 height 13
click at [567, 325] on input "c." at bounding box center [567, 321] width 1 height 8
radio input "true"
click at [557, 492] on button "Next" at bounding box center [568, 500] width 154 height 38
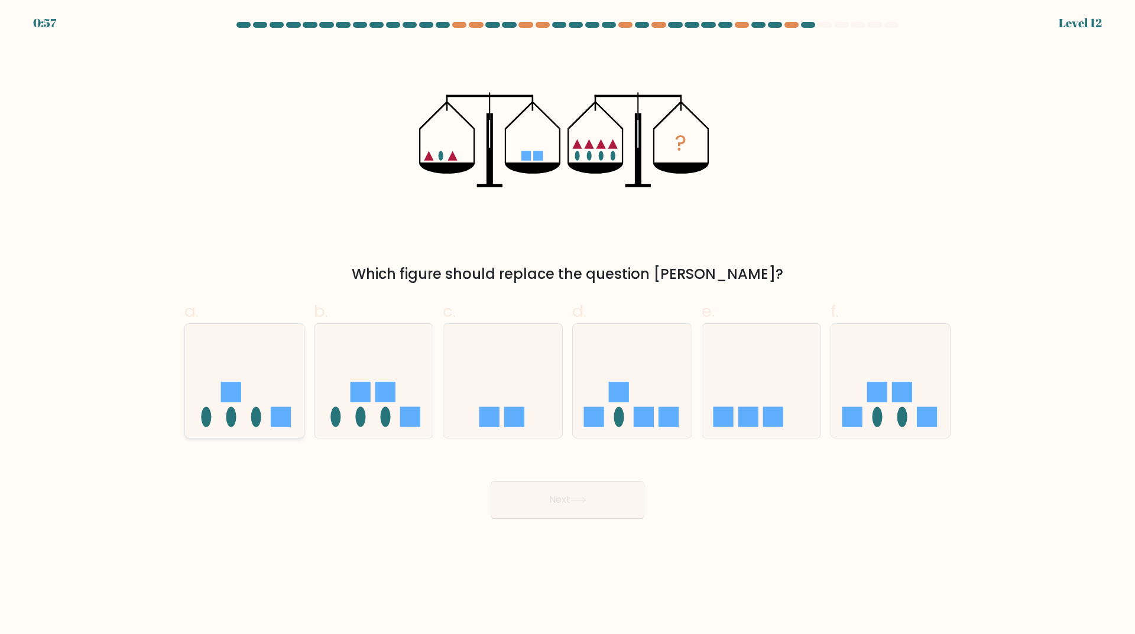
click at [258, 413] on ellipse at bounding box center [256, 417] width 10 height 20
click at [567, 325] on input "a." at bounding box center [567, 321] width 1 height 8
radio input "true"
click at [858, 422] on rect at bounding box center [852, 417] width 20 height 20
click at [568, 325] on input "f." at bounding box center [567, 321] width 1 height 8
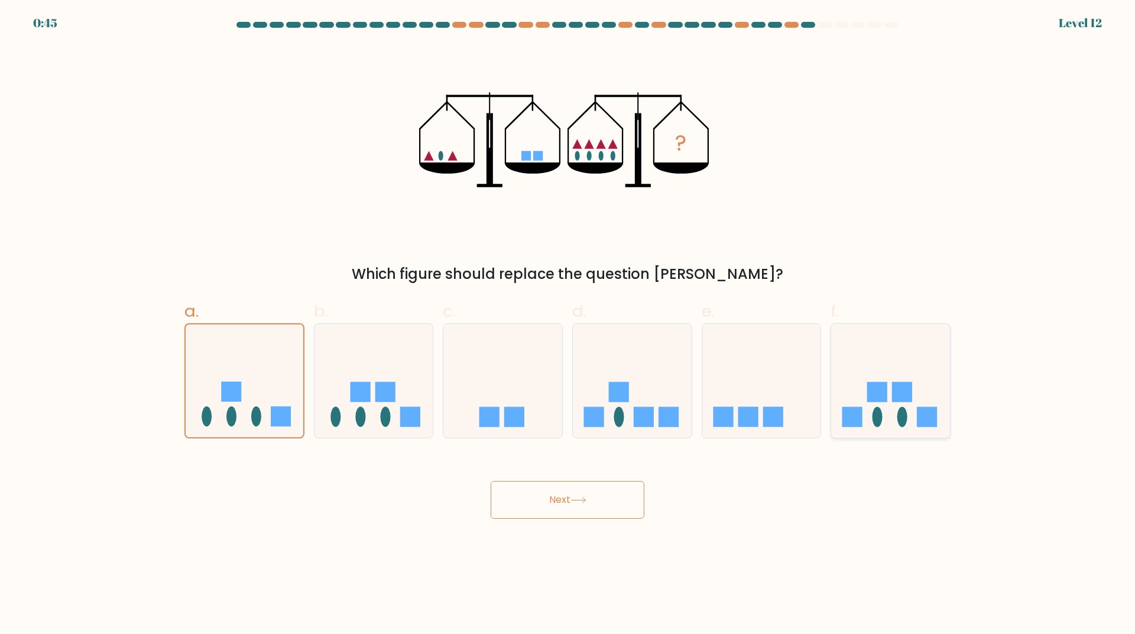
radio input "true"
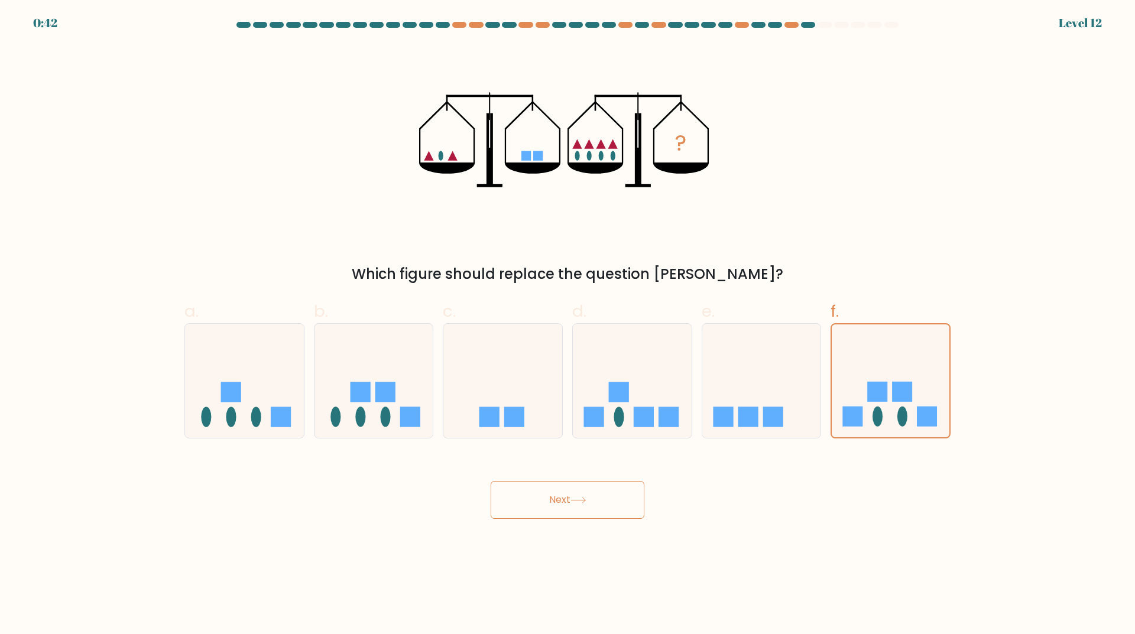
click at [620, 501] on button "Next" at bounding box center [568, 500] width 154 height 38
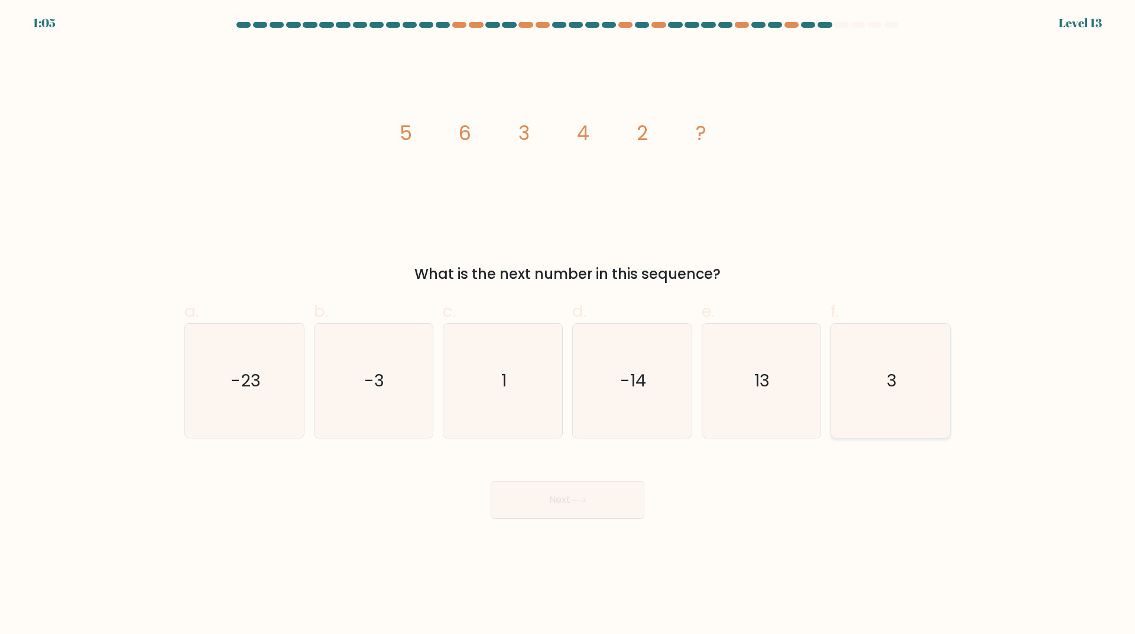
click at [878, 401] on icon "3" at bounding box center [890, 381] width 114 height 114
click at [568, 325] on input "f. 3" at bounding box center [567, 321] width 1 height 8
radio input "true"
click at [593, 498] on button "Next" at bounding box center [568, 500] width 154 height 38
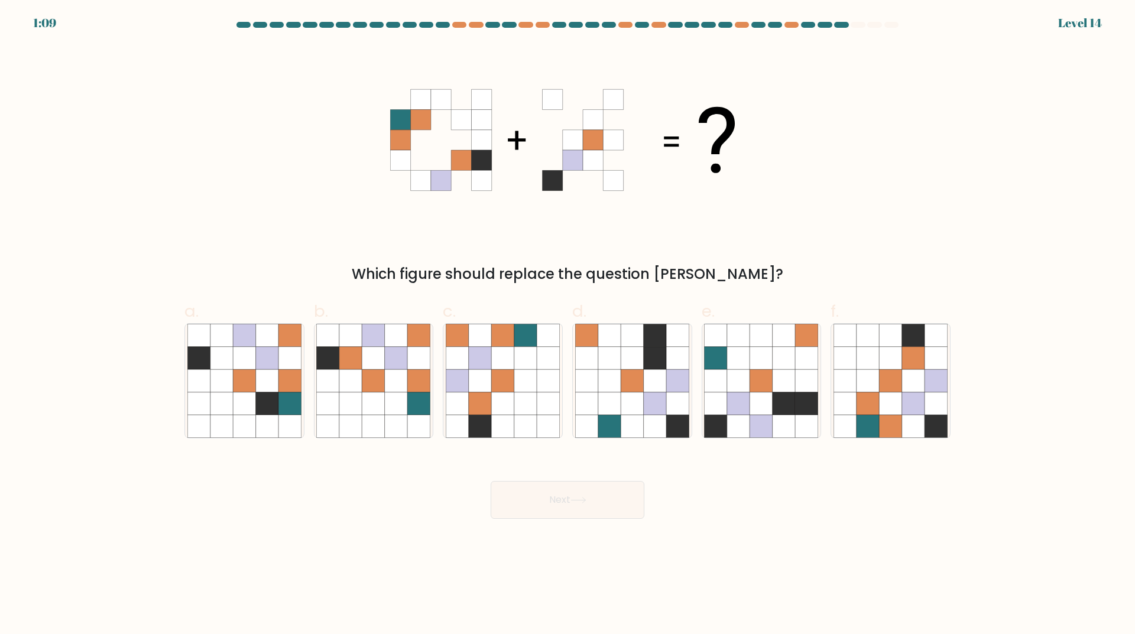
drag, startPoint x: 418, startPoint y: 99, endPoint x: 453, endPoint y: 103, distance: 35.7
click at [421, 100] on icon at bounding box center [421, 99] width 20 height 20
drag, startPoint x: 443, startPoint y: 100, endPoint x: 478, endPoint y: 103, distance: 35.6
click at [446, 101] on icon at bounding box center [441, 99] width 20 height 20
click at [481, 103] on icon at bounding box center [481, 99] width 20 height 20
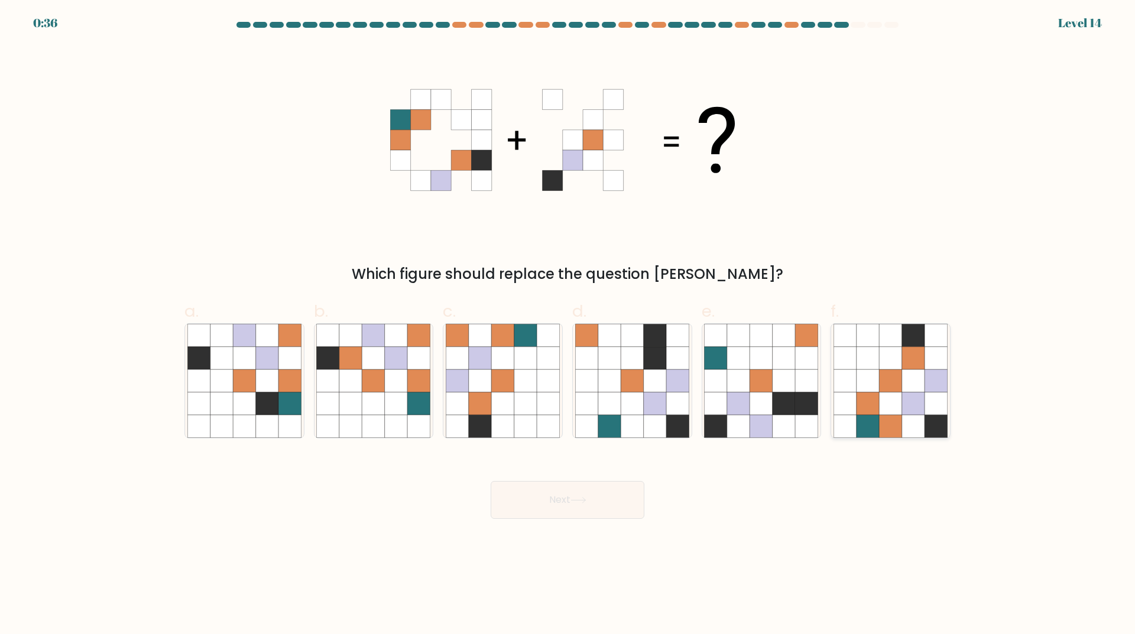
click at [886, 386] on icon at bounding box center [890, 380] width 22 height 22
click at [568, 325] on input "f." at bounding box center [567, 321] width 1 height 8
radio input "true"
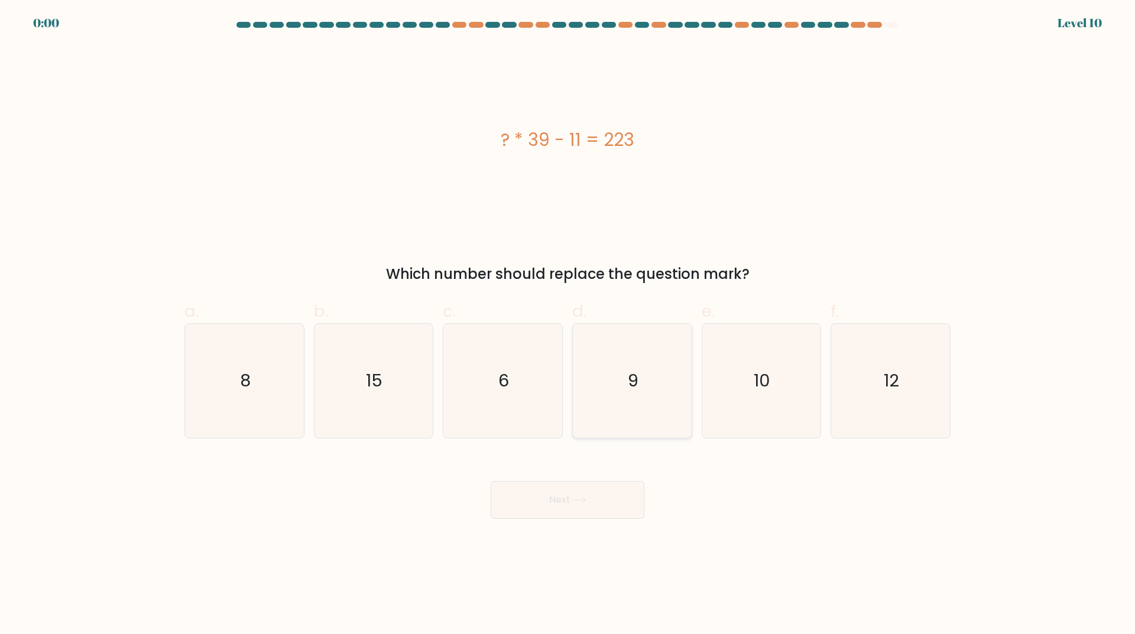
click at [654, 375] on icon "9" at bounding box center [632, 381] width 114 height 114
click at [568, 325] on input "d. 9" at bounding box center [567, 321] width 1 height 8
radio input "true"
click at [545, 494] on div "Next" at bounding box center [567, 486] width 780 height 66
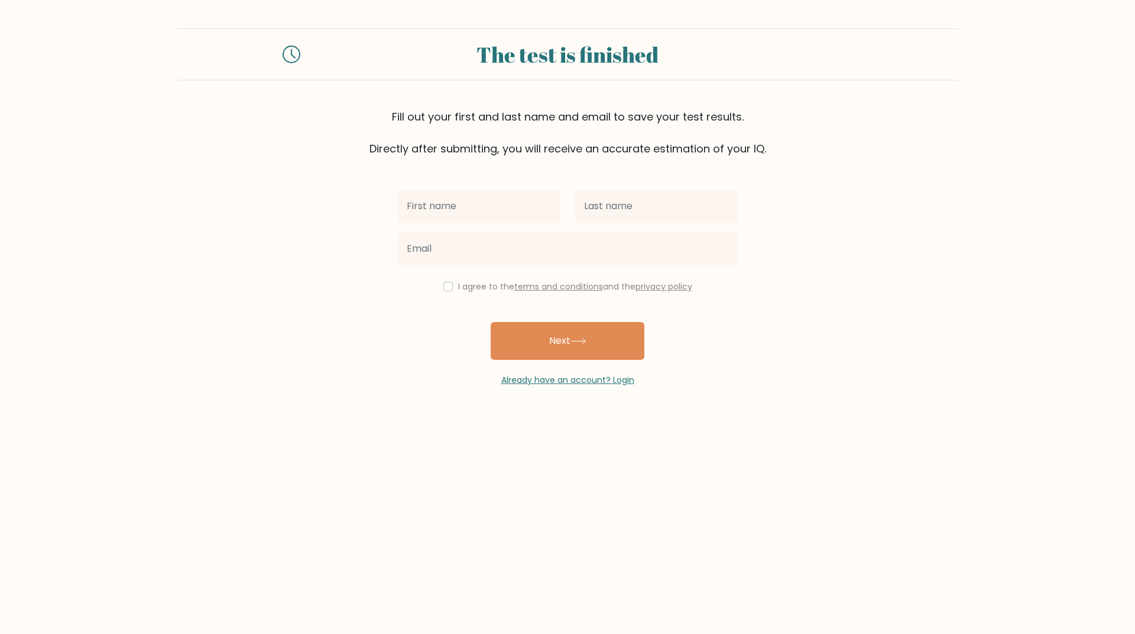
type input "A"
type input "[PERSON_NAME]"
type input "Cacdac"
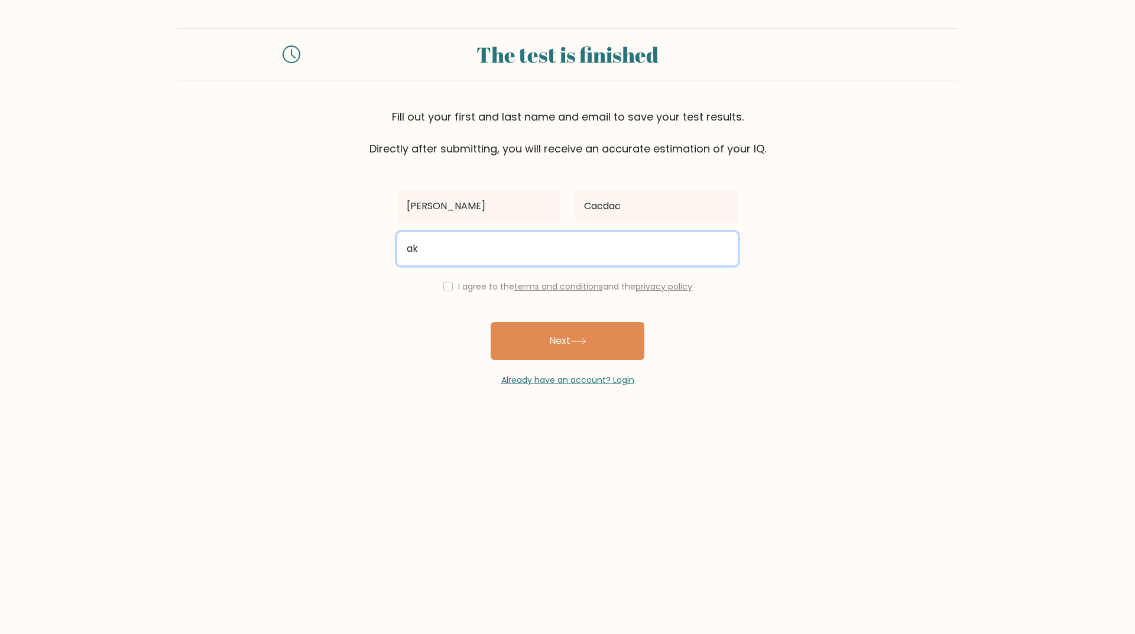
type input "ak.cacdac@gmail.com"
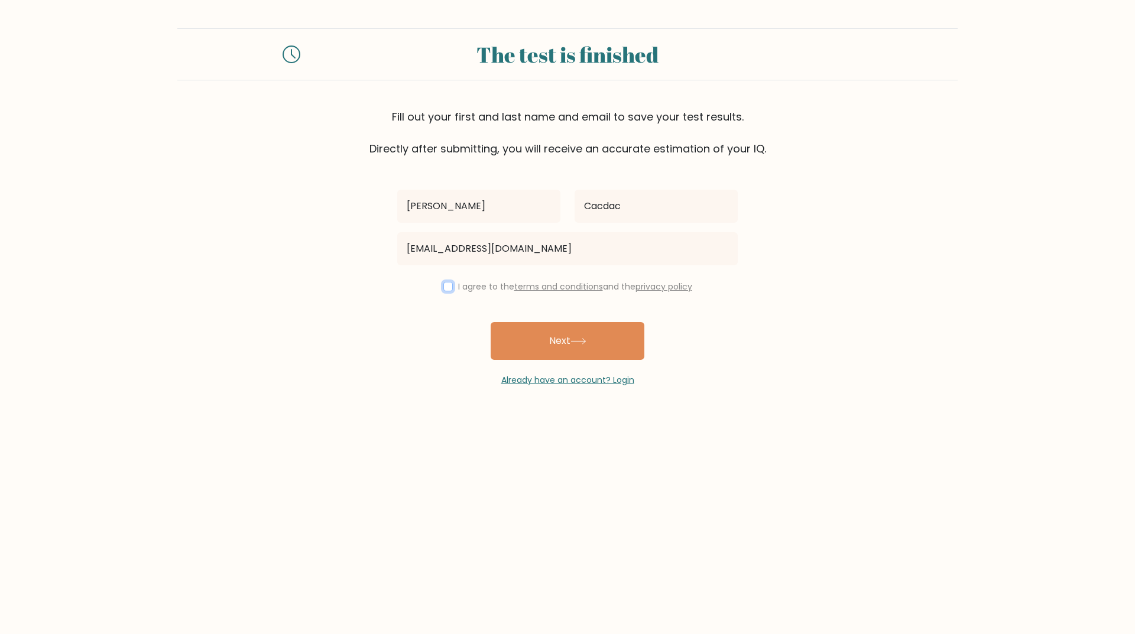
click at [445, 287] on input "checkbox" at bounding box center [447, 286] width 9 height 9
click at [443, 286] on input "checkbox" at bounding box center [447, 286] width 9 height 9
click at [358, 277] on form "The test is finished Fill out your first and last name and email to save your t…" at bounding box center [567, 207] width 1135 height 358
click at [468, 288] on label "I agree to the terms and conditions and the privacy policy" at bounding box center [575, 287] width 234 height 12
click at [447, 289] on input "checkbox" at bounding box center [447, 286] width 9 height 9
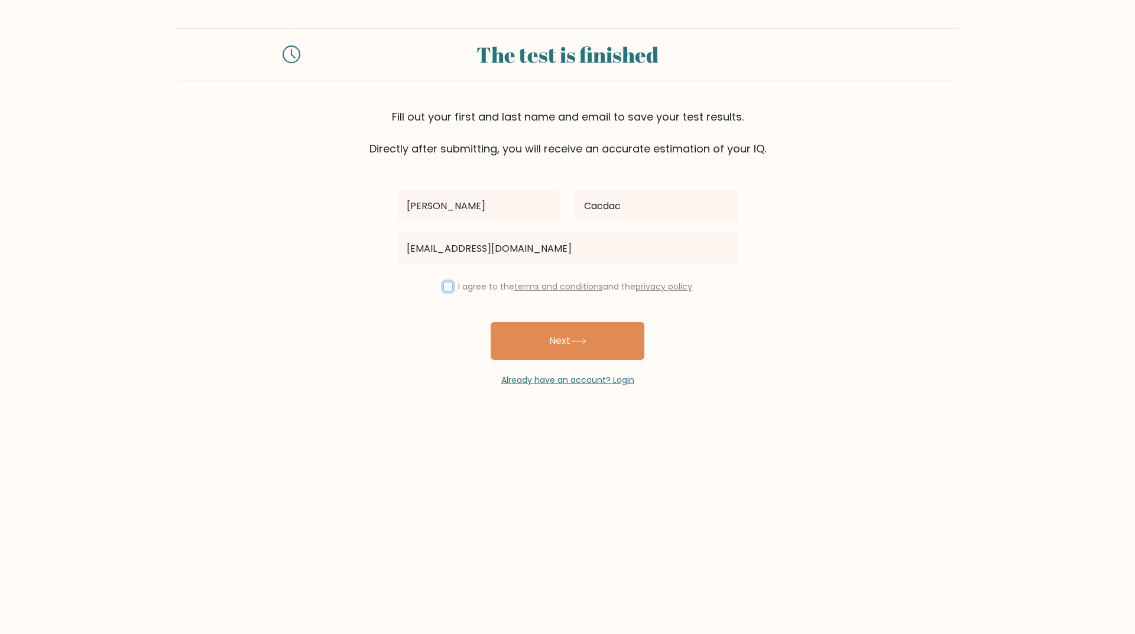
checkbox input "true"
click at [558, 338] on button "Next" at bounding box center [568, 341] width 154 height 38
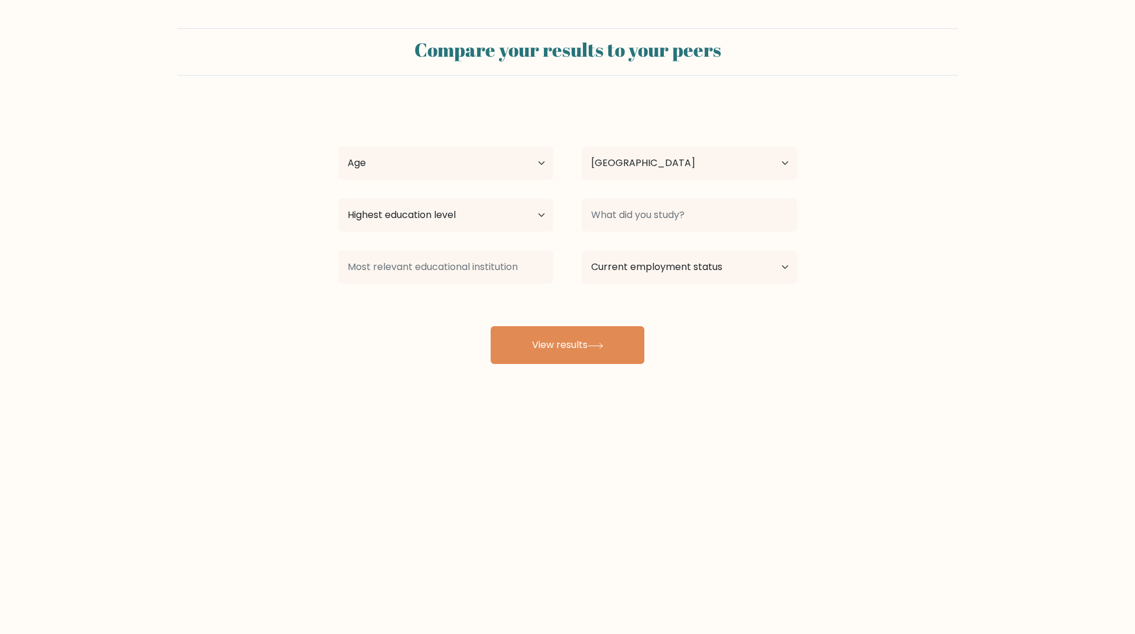
select select "PH"
click at [448, 176] on select "Age Under [DEMOGRAPHIC_DATA] [DEMOGRAPHIC_DATA] [DEMOGRAPHIC_DATA] [DEMOGRAPHIC…" at bounding box center [445, 163] width 215 height 33
select select "25_34"
click at [338, 147] on select "Age Under 18 years old 18-24 years old 25-34 years old 35-44 years old 45-54 ye…" at bounding box center [445, 163] width 215 height 33
click at [477, 223] on select "Highest education level No schooling Primary Lower Secondary Upper Secondary Oc…" at bounding box center [445, 215] width 215 height 33
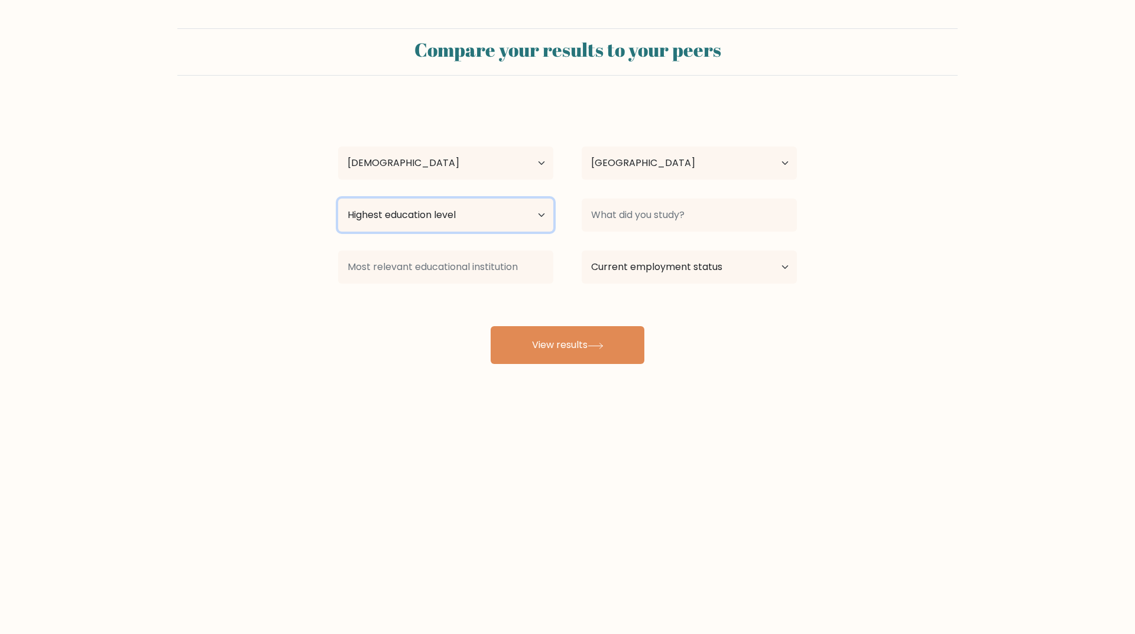
select select "bachelors_degree"
click at [338, 199] on select "Highest education level No schooling Primary Lower Secondary Upper Secondary Oc…" at bounding box center [445, 215] width 215 height 33
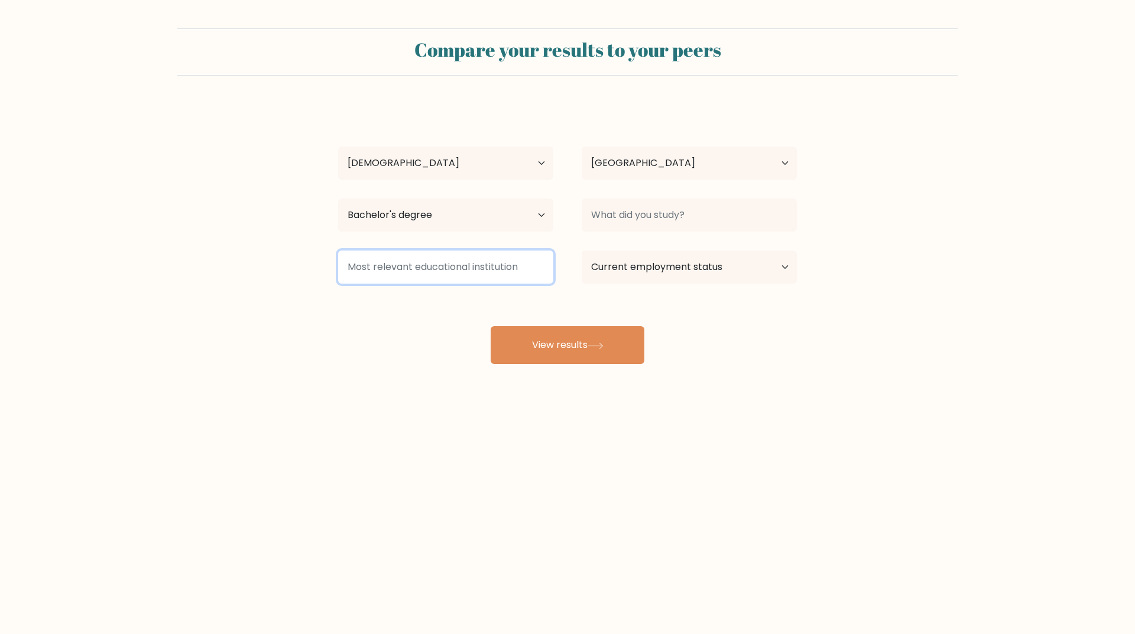
click at [472, 265] on input at bounding box center [445, 267] width 215 height 33
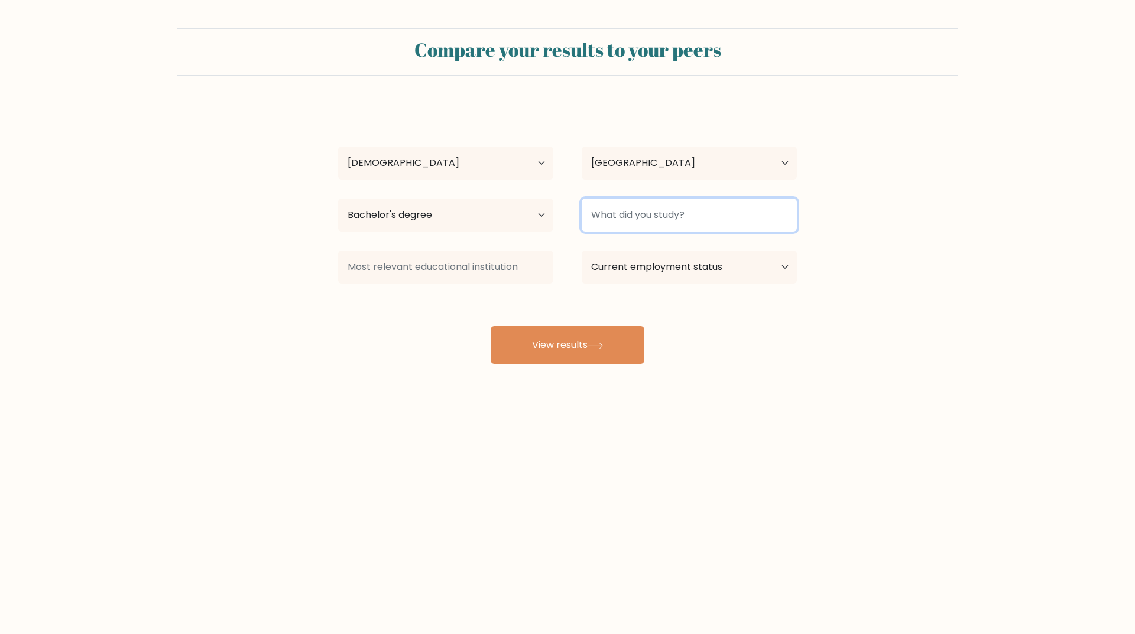
click at [685, 222] on input at bounding box center [689, 215] width 215 height 33
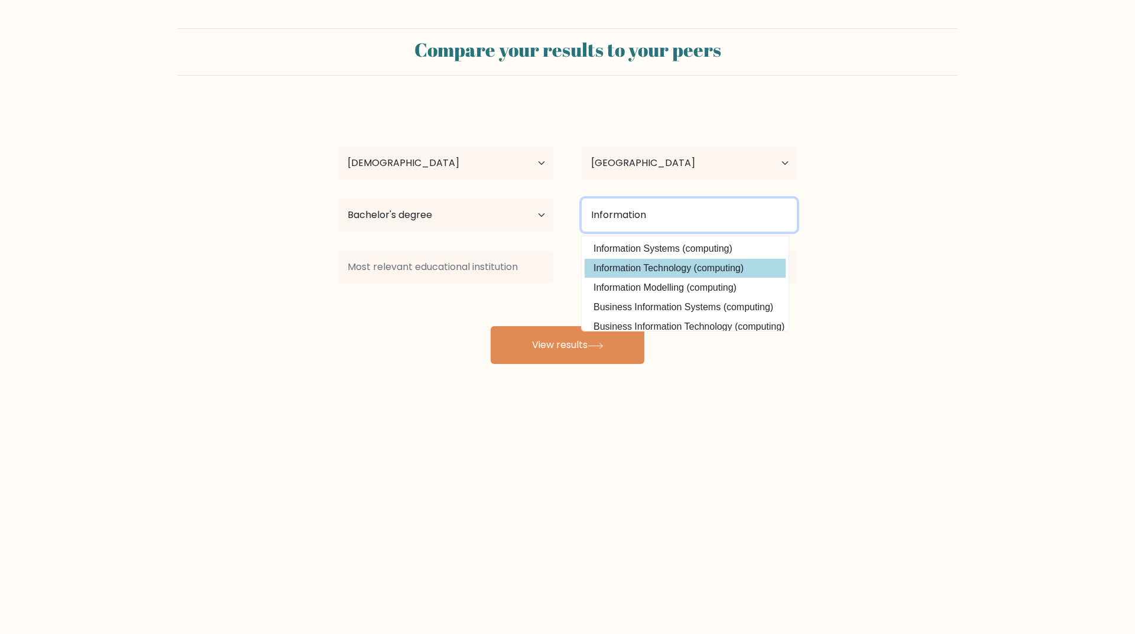
type input "Information"
click at [697, 269] on div "Kim Cacdac Age Under 18 years old 18-24 years old 25-34 years old 35-44 years o…" at bounding box center [567, 234] width 473 height 260
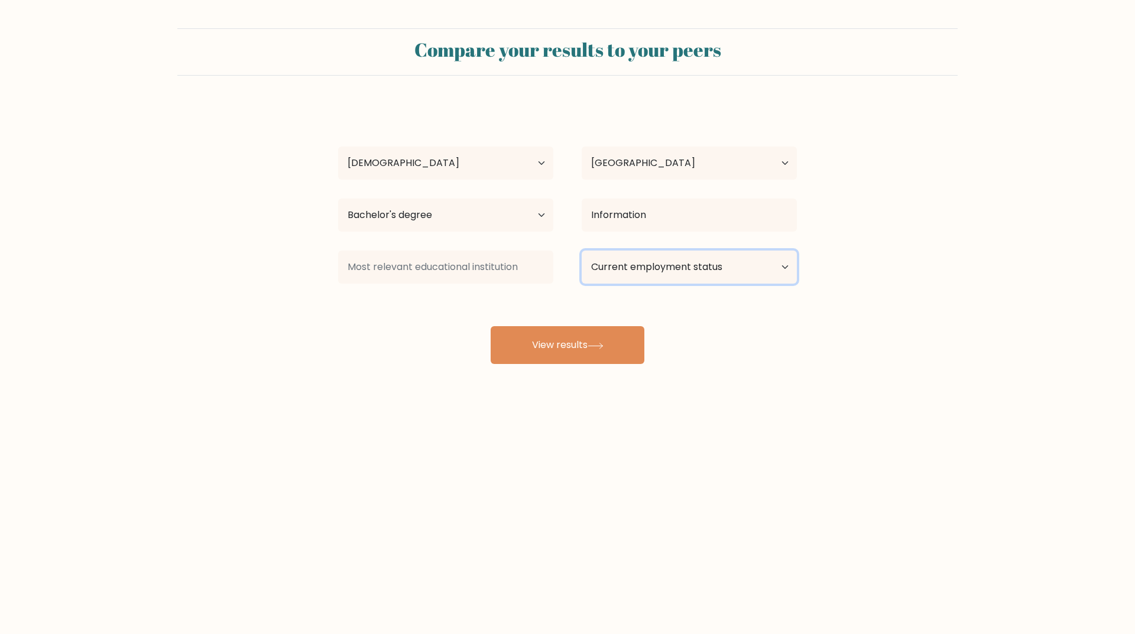
click at [705, 272] on select "Current employment status Employed Student Retired Other / prefer not to answer" at bounding box center [689, 267] width 215 height 33
click at [582, 251] on select "Current employment status Employed Student Retired Other / prefer not to answer" at bounding box center [689, 267] width 215 height 33
click at [710, 278] on select "Current employment status Employed Student Retired Other / prefer not to answer" at bounding box center [689, 267] width 215 height 33
select select "employed"
click at [582, 251] on select "Current employment status Employed Student Retired Other / prefer not to answer" at bounding box center [689, 267] width 215 height 33
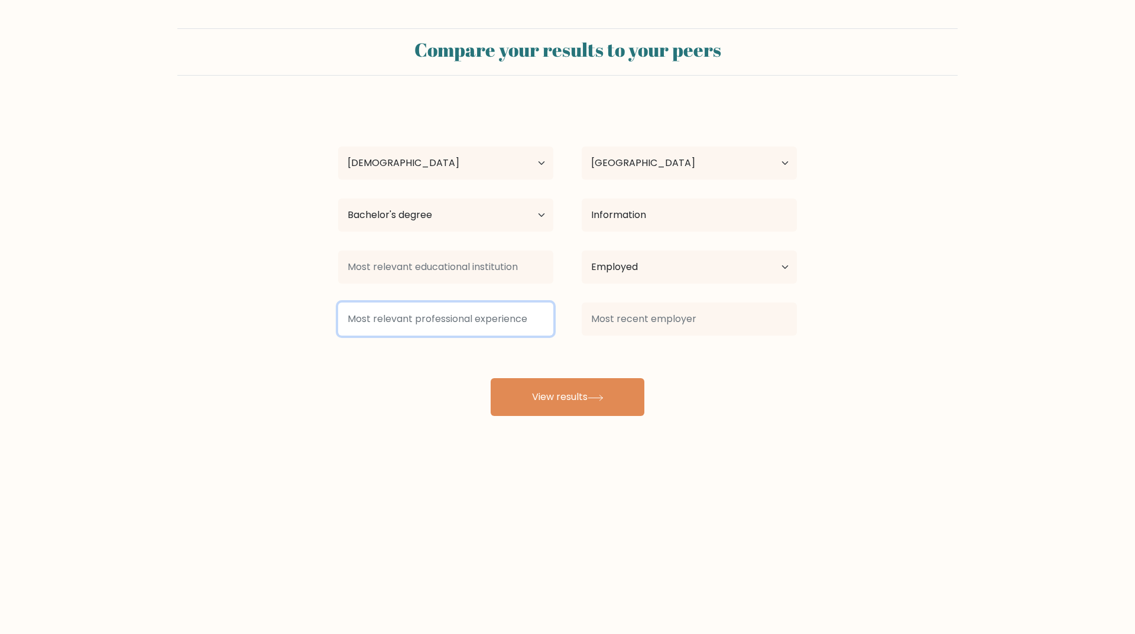
click at [466, 320] on input at bounding box center [445, 319] width 215 height 33
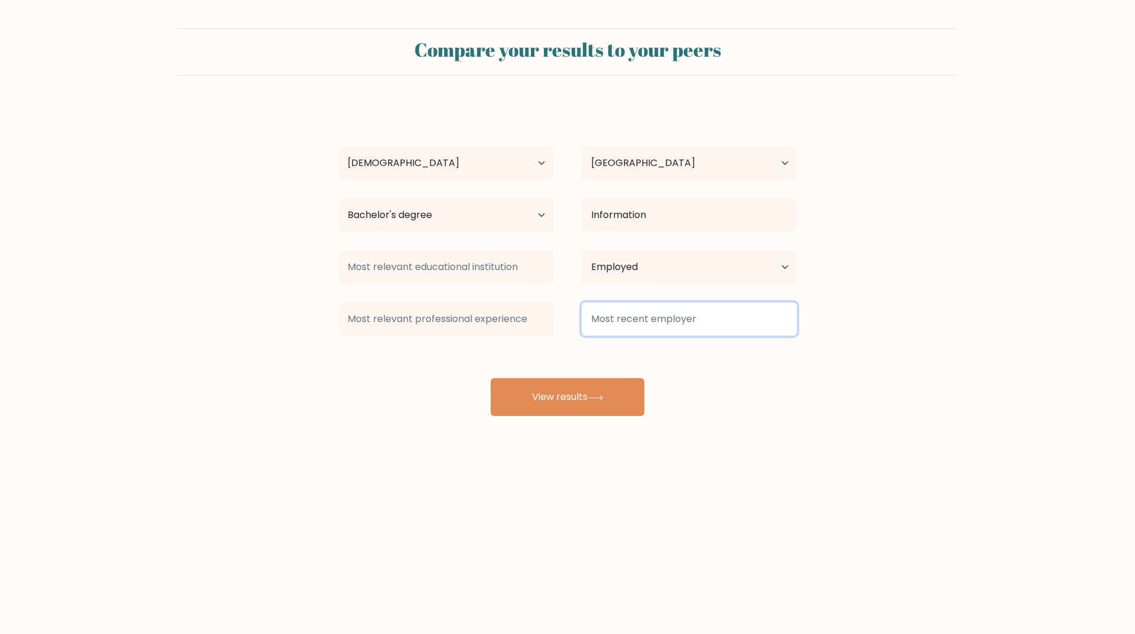
click at [696, 324] on input at bounding box center [689, 319] width 215 height 33
click at [676, 315] on input at bounding box center [689, 319] width 215 height 33
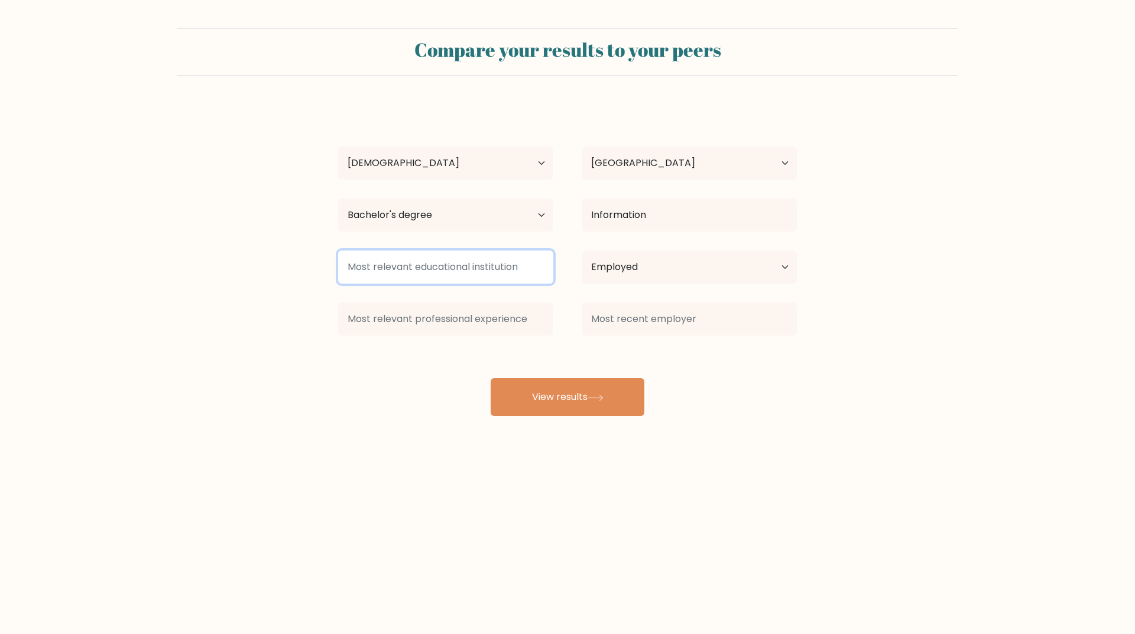
click at [462, 264] on input at bounding box center [445, 267] width 215 height 33
click at [496, 262] on input at bounding box center [445, 267] width 215 height 33
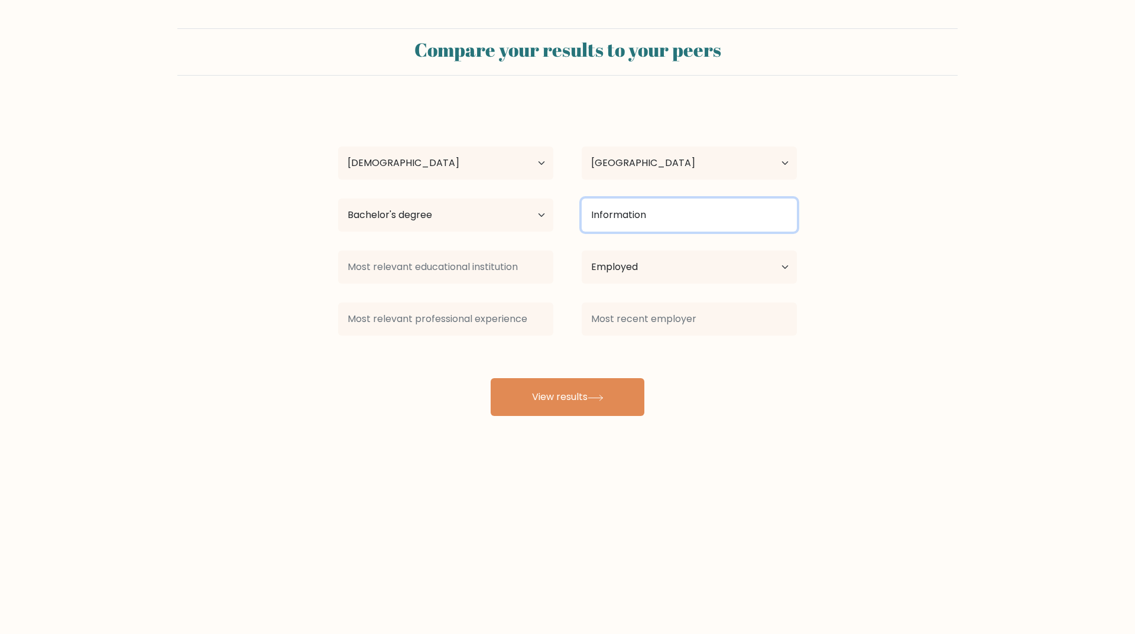
click at [684, 220] on input "Information" at bounding box center [689, 215] width 215 height 33
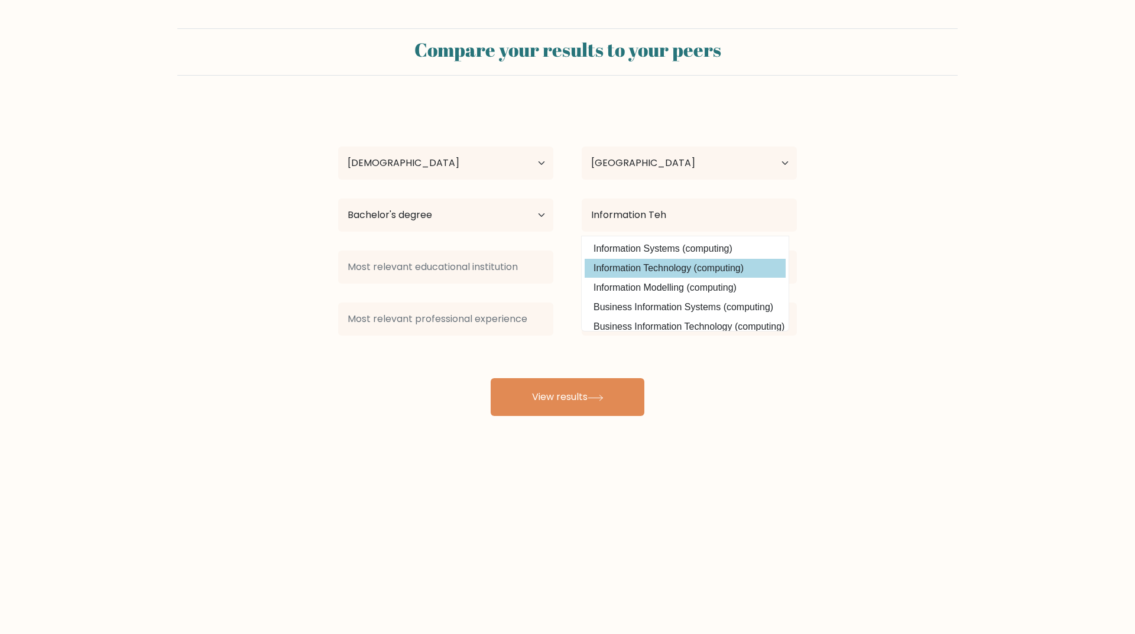
click at [666, 266] on option "Information Technology (computing)" at bounding box center [685, 268] width 201 height 19
type input "Information Technology"
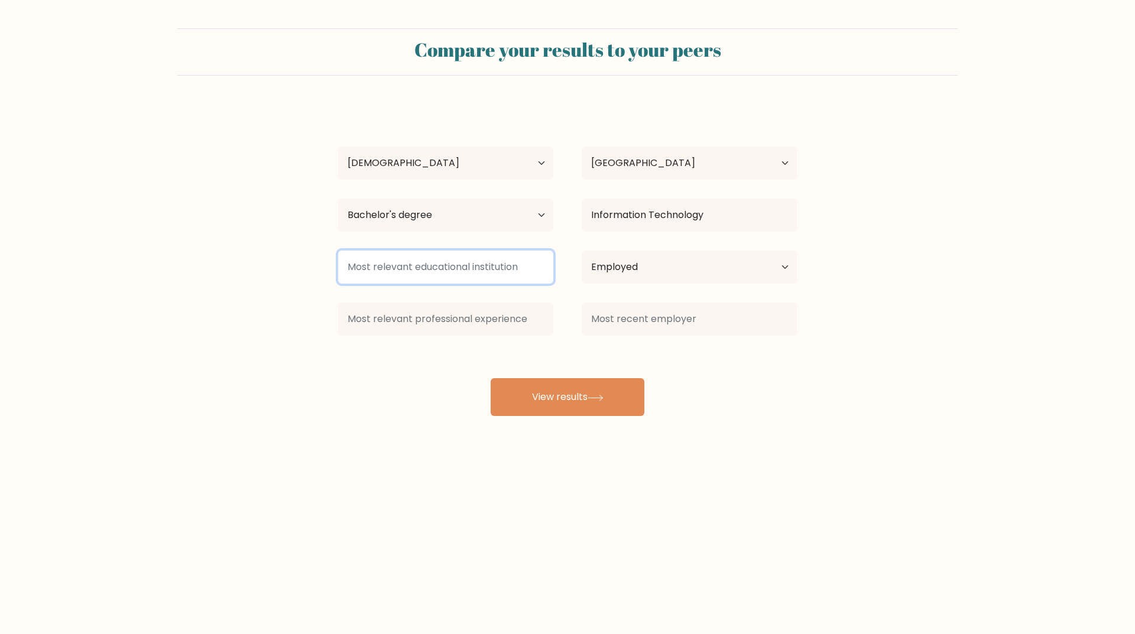
click at [436, 277] on input at bounding box center [445, 267] width 215 height 33
type input "s"
click at [474, 280] on input "s" at bounding box center [445, 267] width 215 height 33
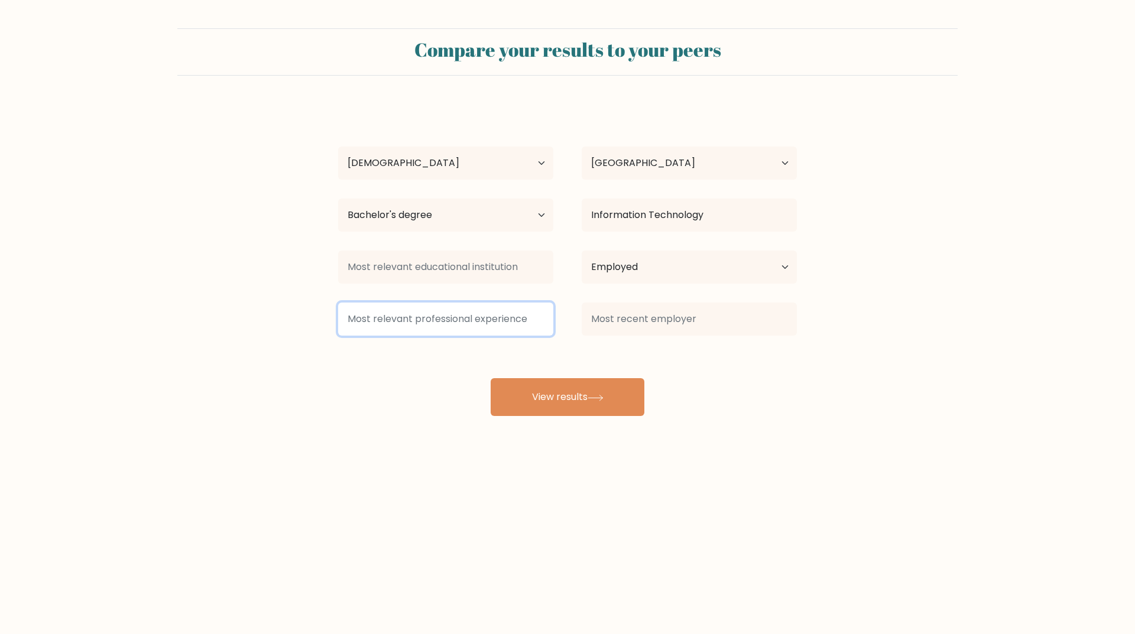
click at [476, 307] on input at bounding box center [445, 319] width 215 height 33
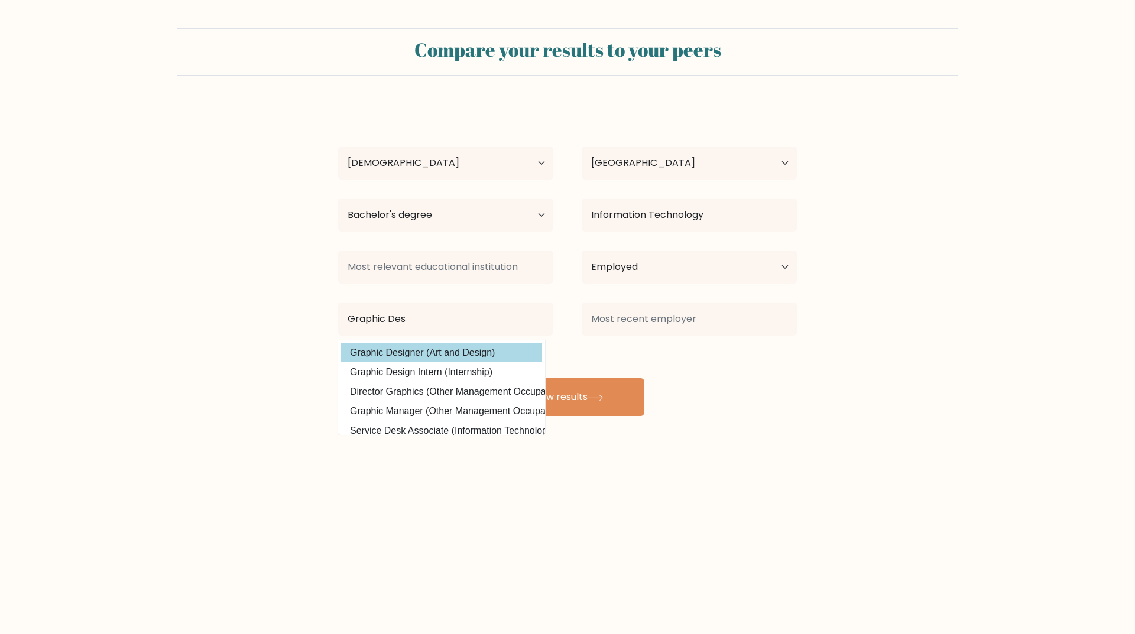
click at [476, 356] on option "Graphic Designer (Art and Design)" at bounding box center [441, 352] width 201 height 19
type input "Graphic Designer"
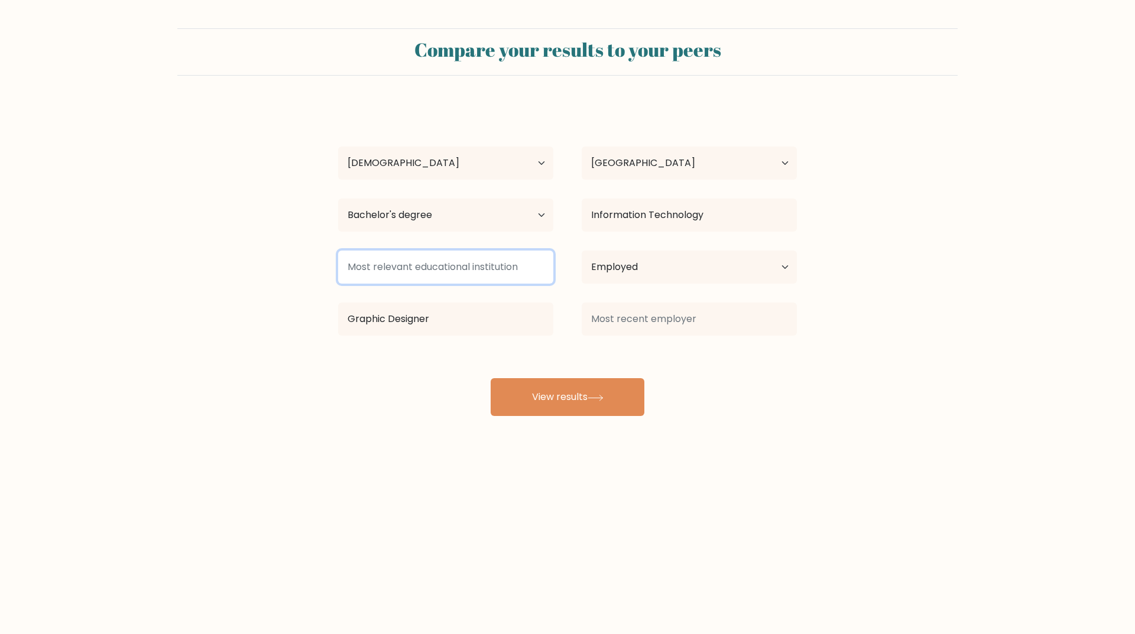
click at [468, 272] on input at bounding box center [445, 267] width 215 height 33
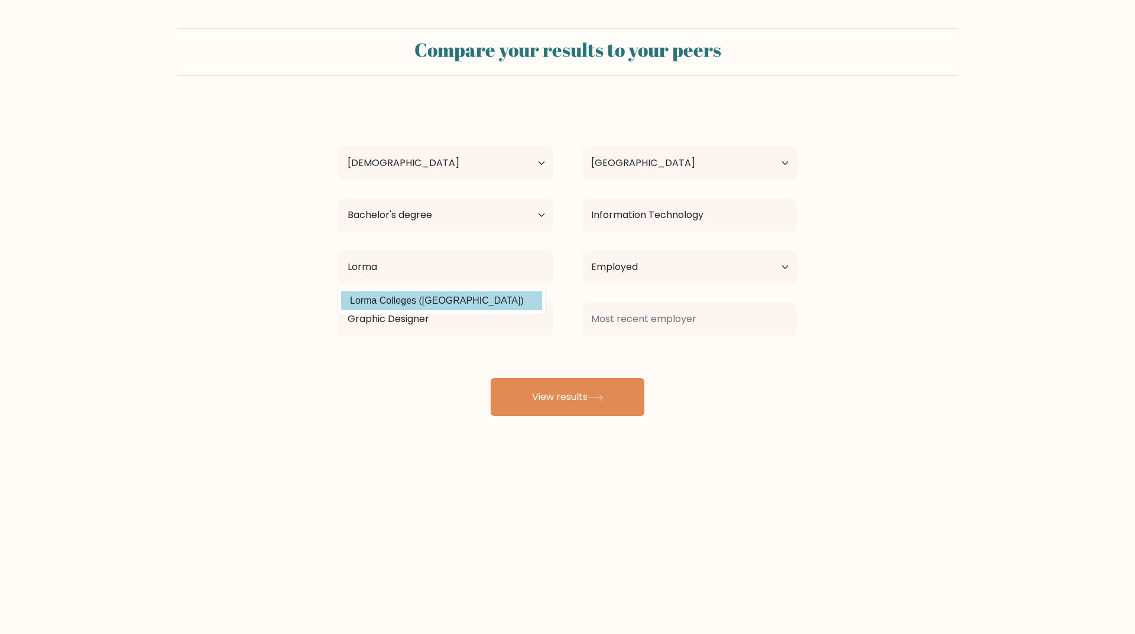
click at [455, 306] on div "Kim Cacdac Age Under 18 years old 18-24 years old 25-34 years old 35-44 years o…" at bounding box center [567, 260] width 473 height 312
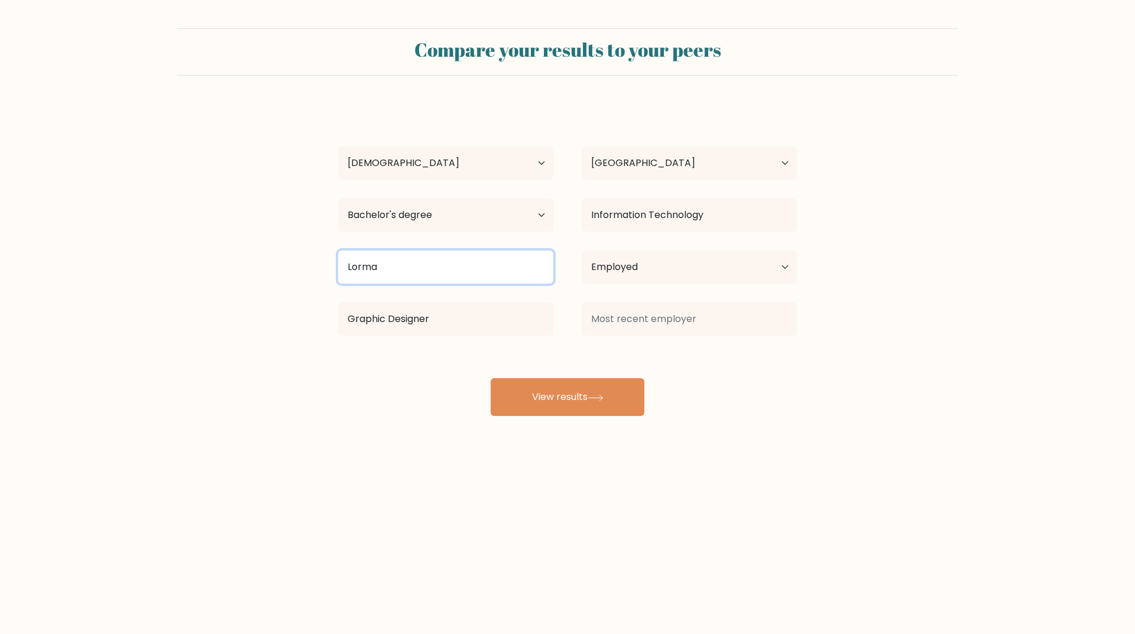
click at [455, 275] on input "Lorma" at bounding box center [445, 267] width 215 height 33
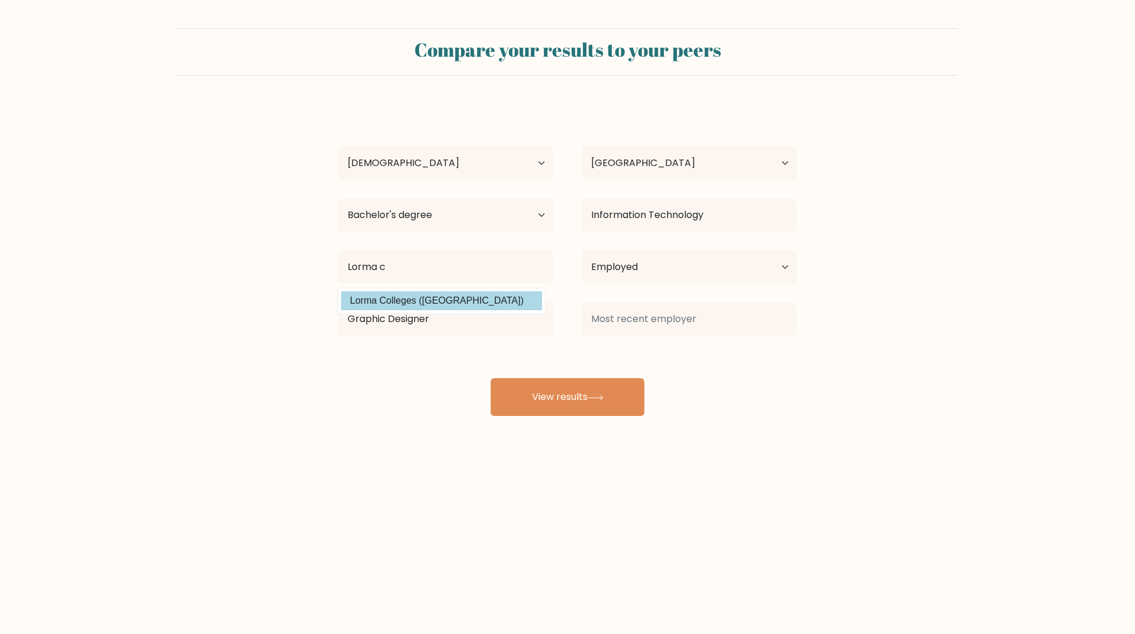
type input "Lorma Colleges"
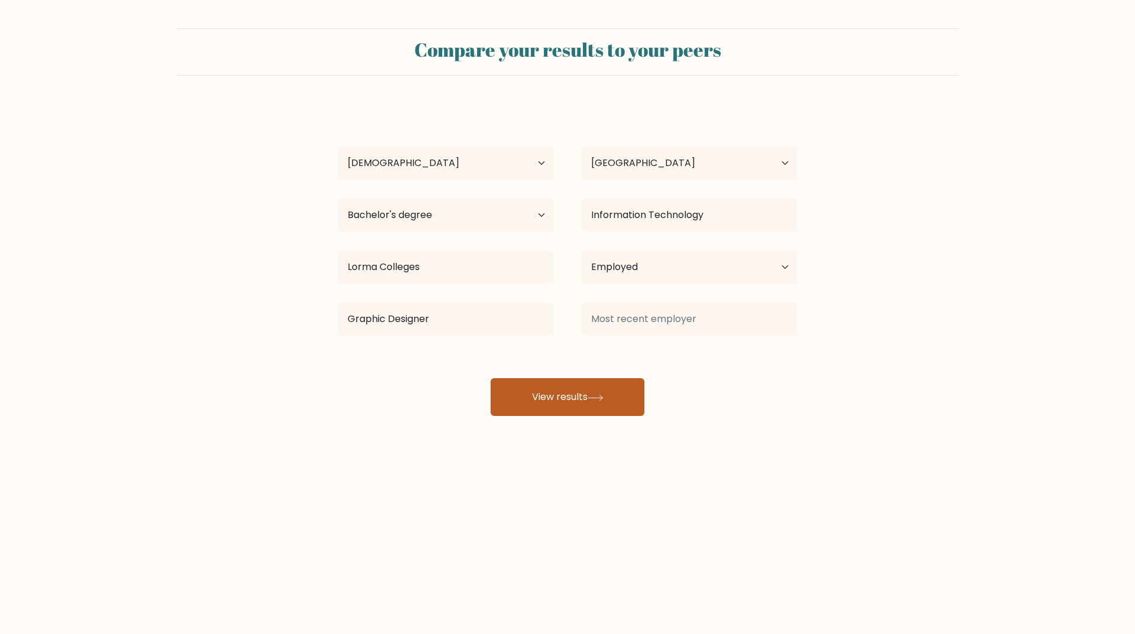
click at [620, 394] on button "View results" at bounding box center [568, 397] width 154 height 38
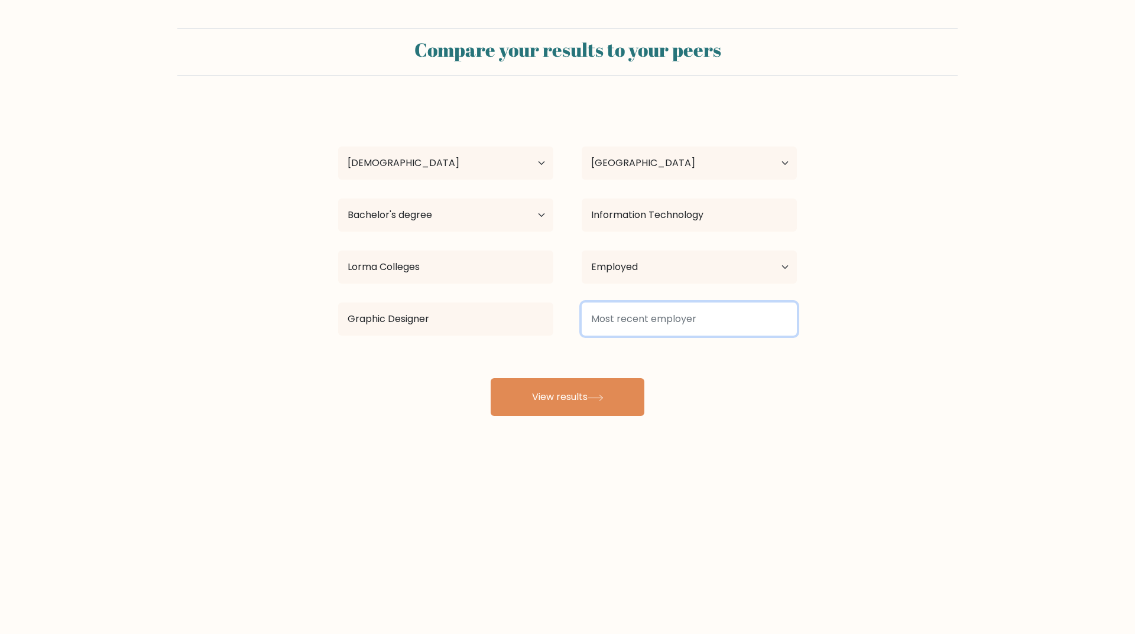
click at [613, 322] on input at bounding box center [689, 319] width 215 height 33
type input "s"
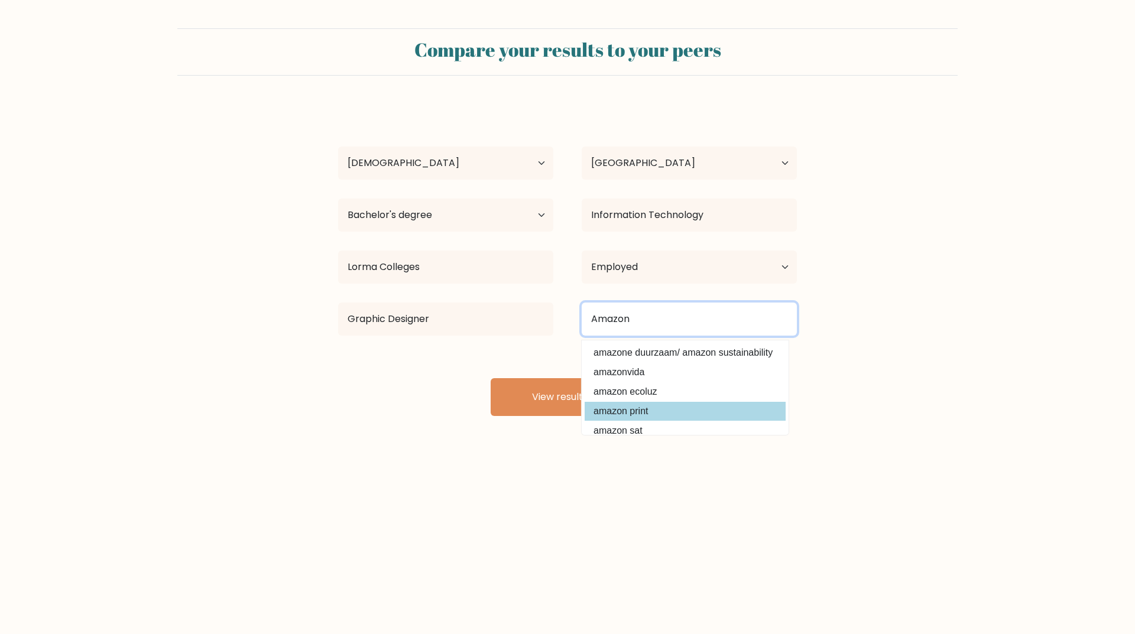
type input "Amazon"
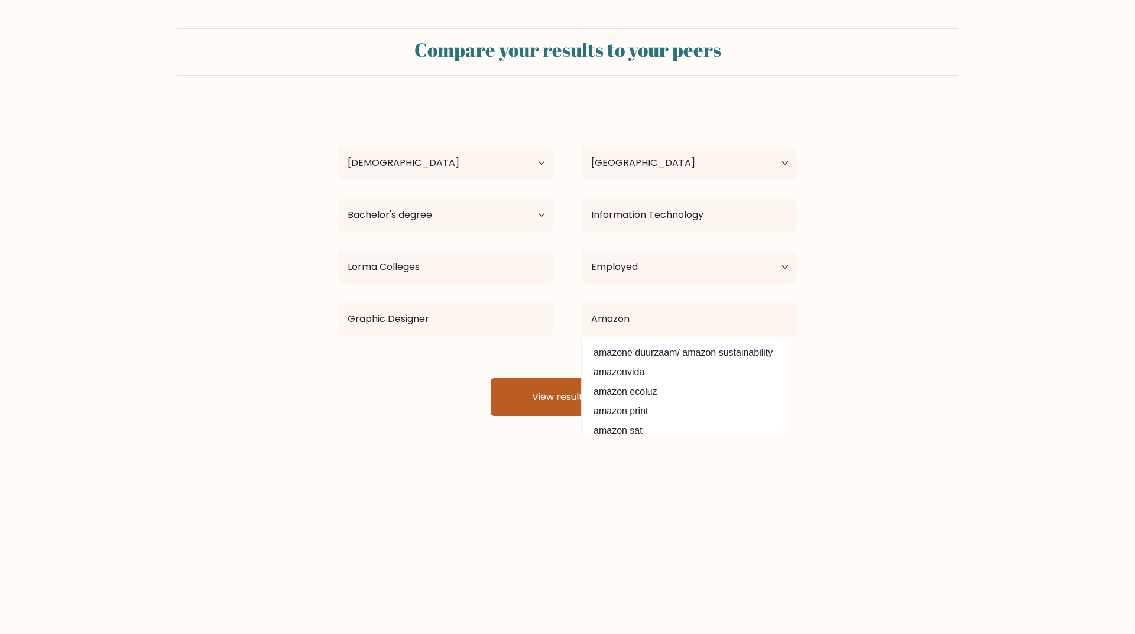
drag, startPoint x: 647, startPoint y: 413, endPoint x: 629, endPoint y: 408, distance: 18.4
click at [647, 412] on div "Kim Cacdac Age Under 18 years old 18-24 years old 25-34 years old 35-44 years o…" at bounding box center [567, 260] width 473 height 312
click at [588, 406] on button "View results" at bounding box center [568, 397] width 154 height 38
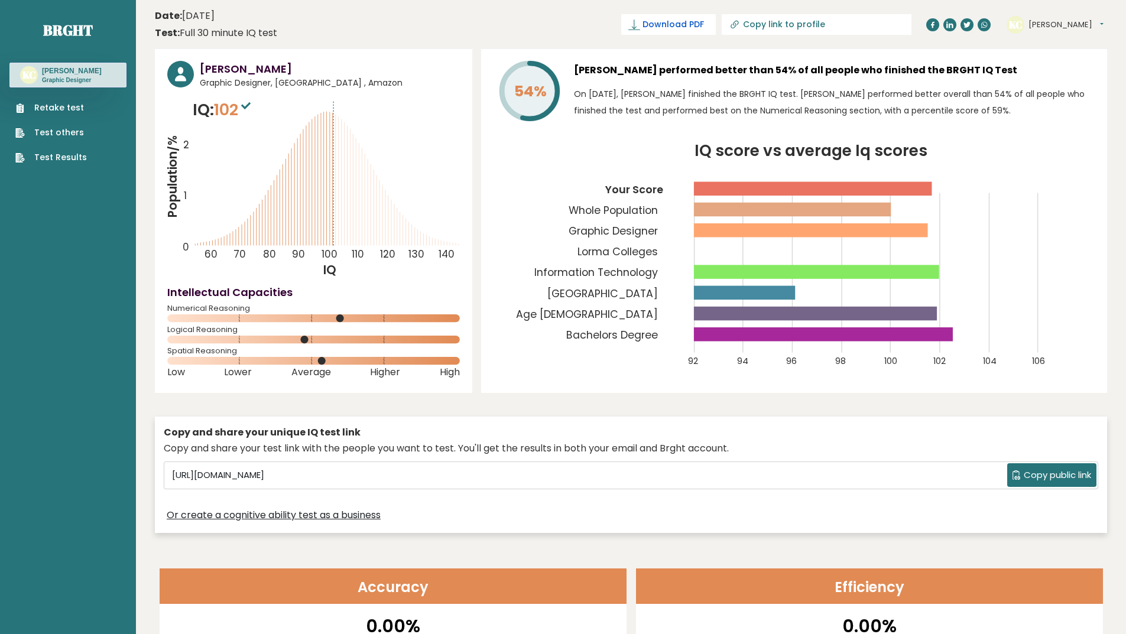
click at [702, 20] on span "Download PDF" at bounding box center [672, 24] width 61 height 12
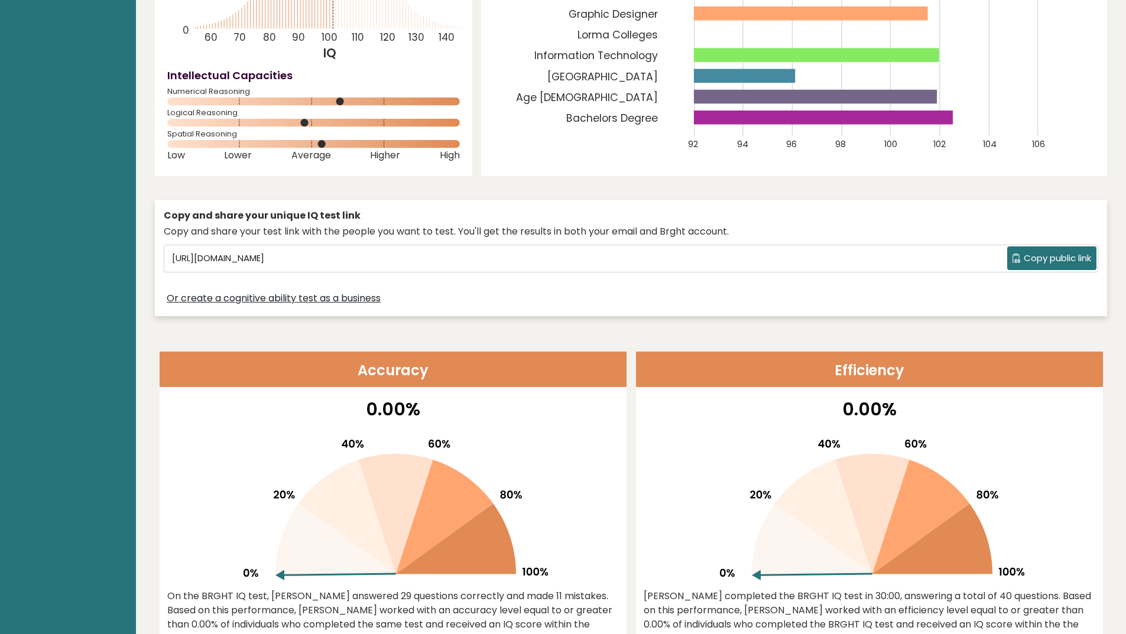
scroll to position [236, 0]
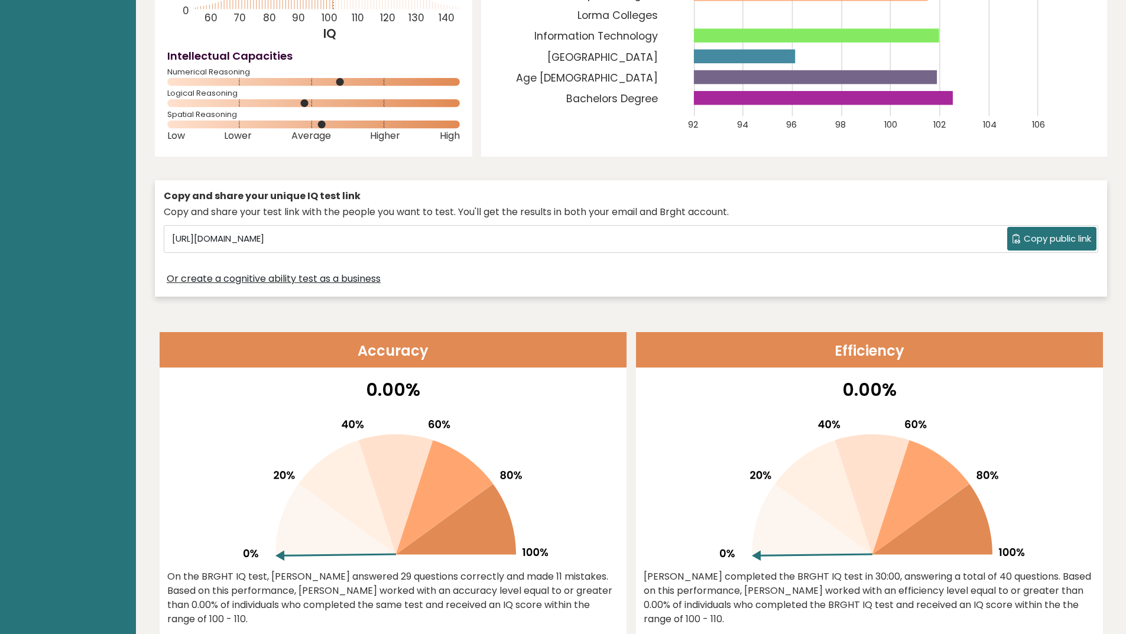
click at [1030, 237] on span "Copy public link" at bounding box center [1057, 239] width 67 height 14
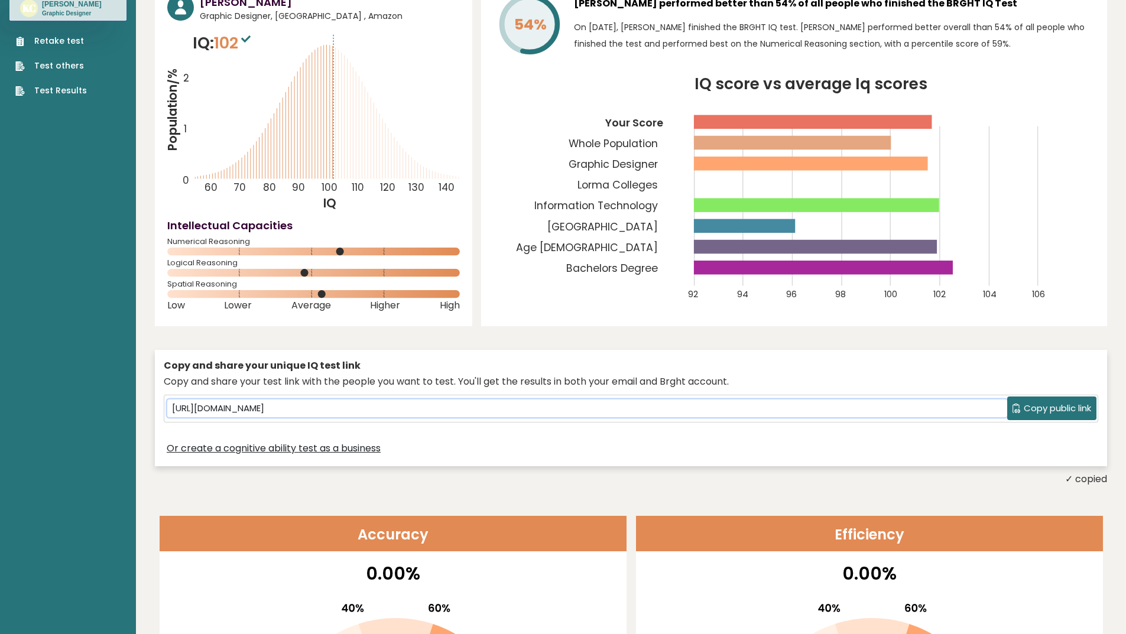
scroll to position [0, 0]
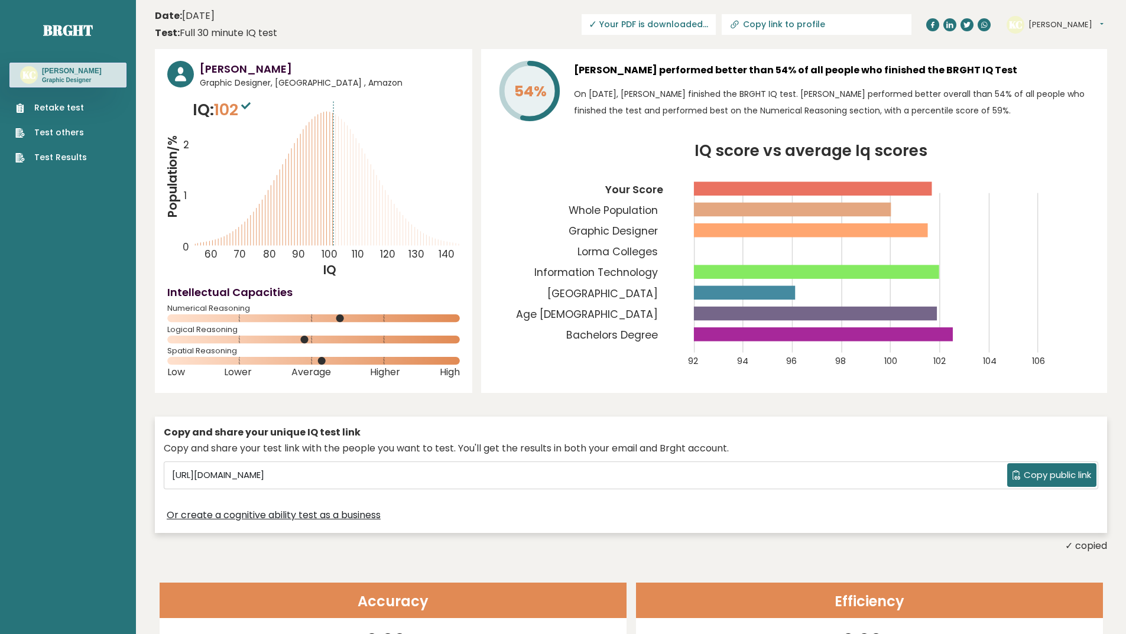
click at [716, 22] on span "✓ Your PDF is downloaded..." at bounding box center [649, 24] width 134 height 21
click at [836, 23] on input "Copy link to profile" at bounding box center [823, 24] width 161 height 9
type input "https://brght.org/profile/kim-cacdac/?utm_source=share&utm_medium=copy&utm_camp…"
click at [674, 25] on span "✓ Your PDF is downloaded..." at bounding box center [607, 24] width 134 height 21
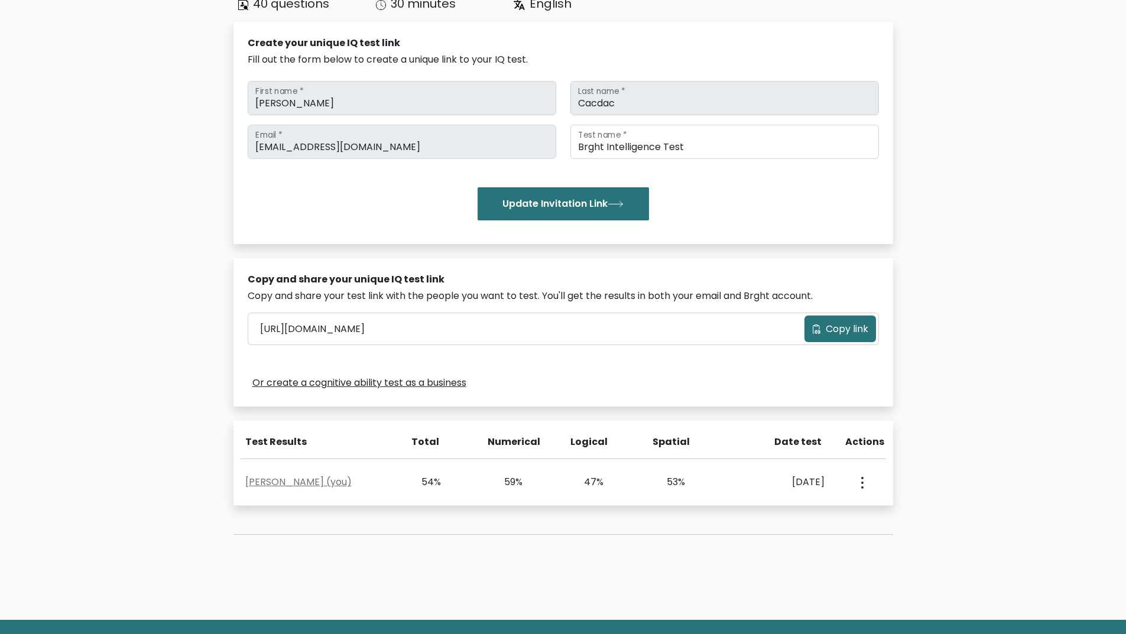
scroll to position [173, 0]
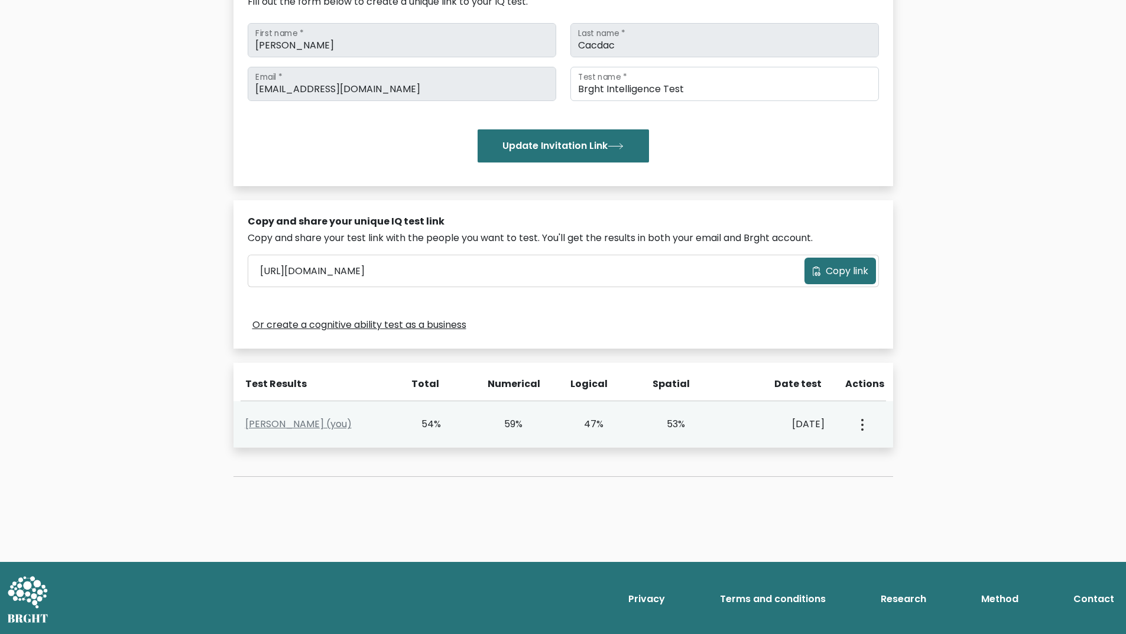
click at [870, 430] on div "View Profile" at bounding box center [861, 424] width 40 height 37
click at [865, 429] on button "button" at bounding box center [860, 424] width 9 height 37
click at [885, 460] on link "View Profile" at bounding box center [903, 458] width 93 height 19
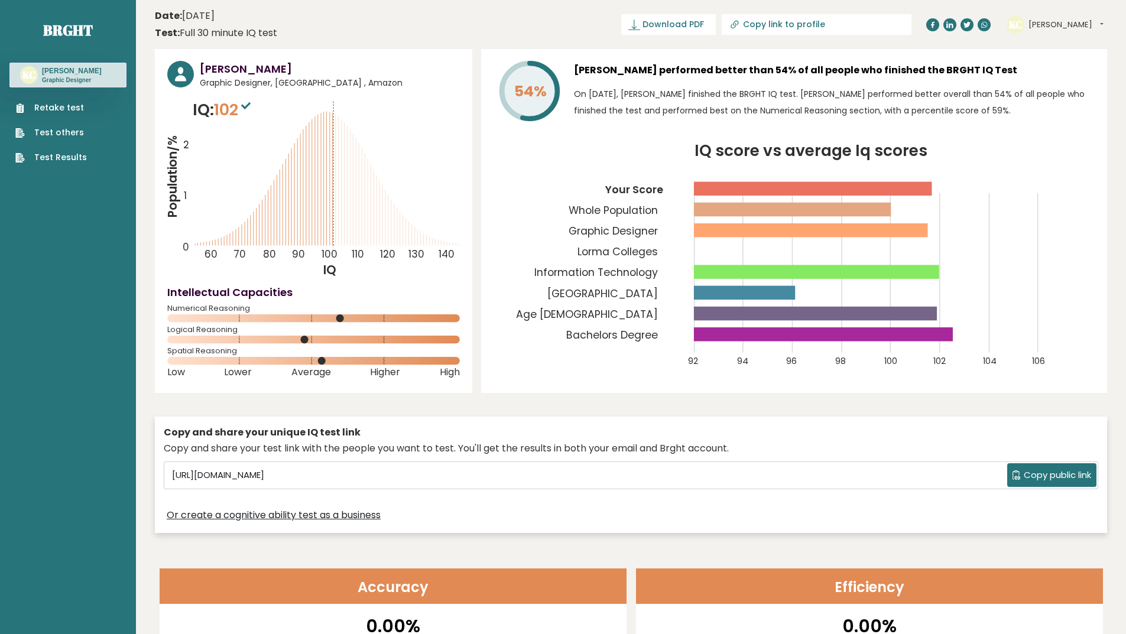
click at [704, 25] on span "Download PDF" at bounding box center [672, 24] width 61 height 12
click at [476, 8] on header "Date: [DATE] Test: Full 30 minute IQ test Download PDF Downloading... Downloadi…" at bounding box center [631, 24] width 952 height 37
